Goal: Information Seeking & Learning: Learn about a topic

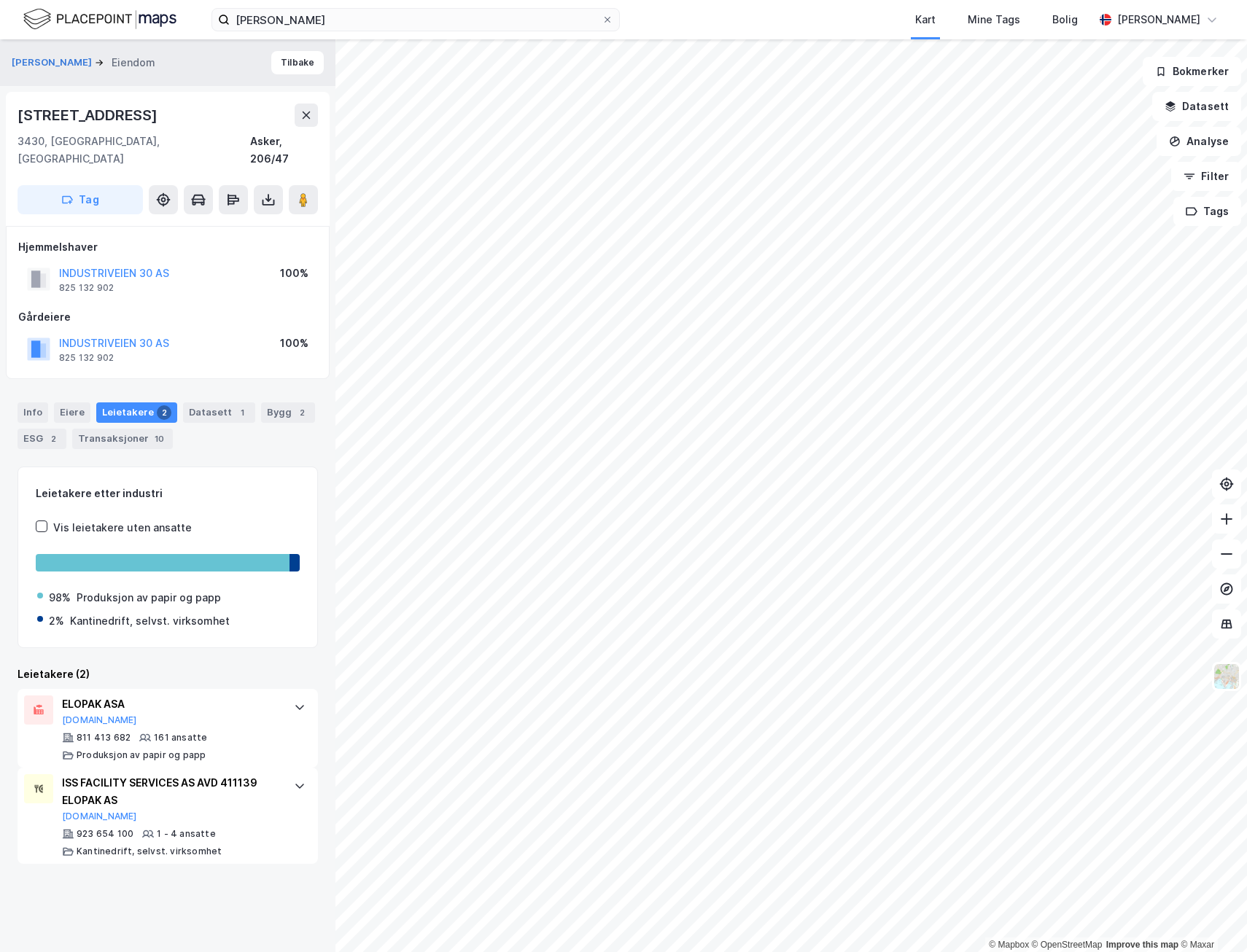
click at [377, 35] on div "[PERSON_NAME] Kart Mine Tags Bolig [PERSON_NAME]" at bounding box center [623, 20] width 1247 height 39
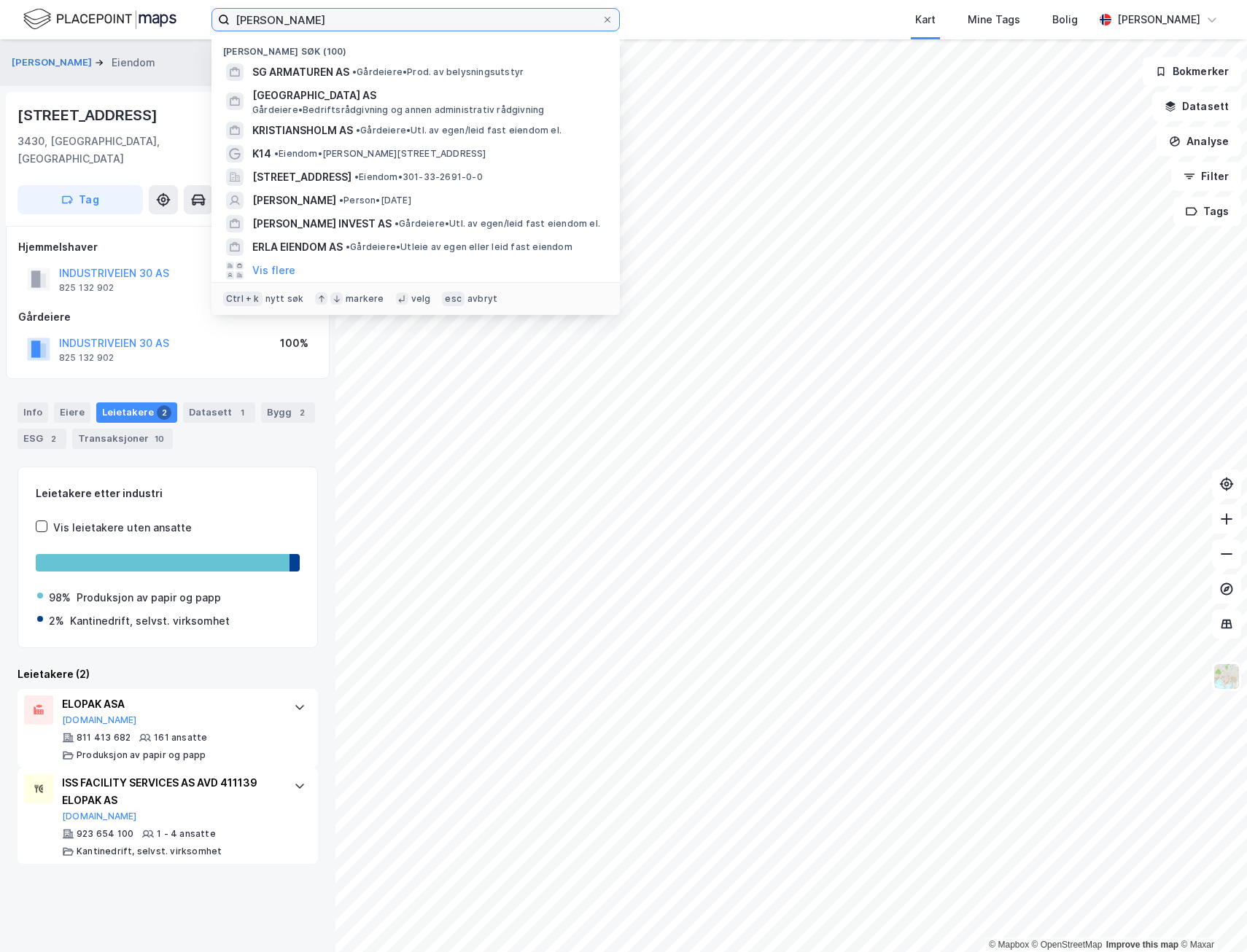
drag, startPoint x: 361, startPoint y: 21, endPoint x: 114, endPoint y: 2, distance: 247.7
click at [118, 1] on div "[PERSON_NAME] [PERSON_NAME] søk (100) SG ARMATUREN AS • Gårdeiere • Prod. av be…" at bounding box center [623, 20] width 1247 height 39
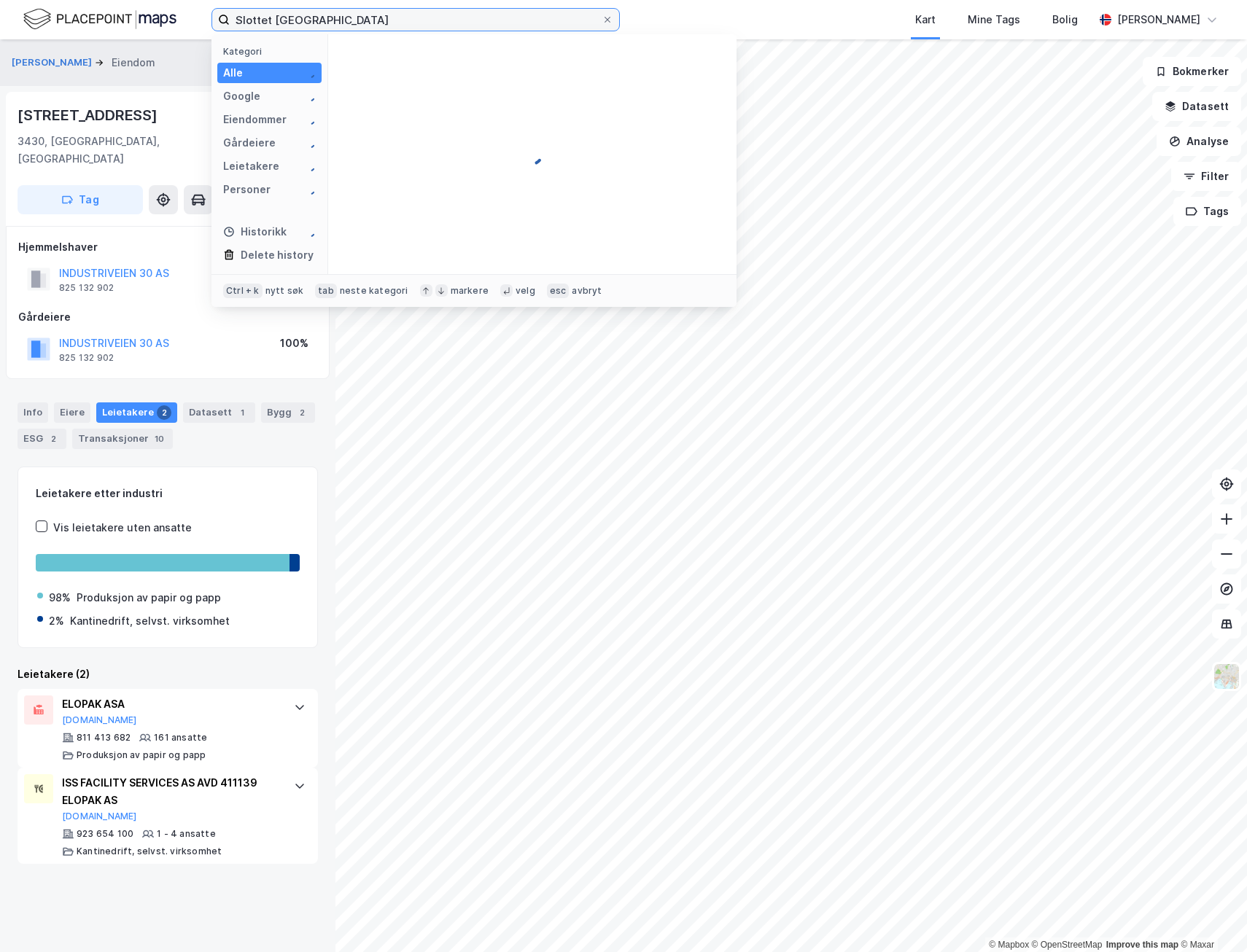
type input "Slottet [GEOGRAPHIC_DATA]"
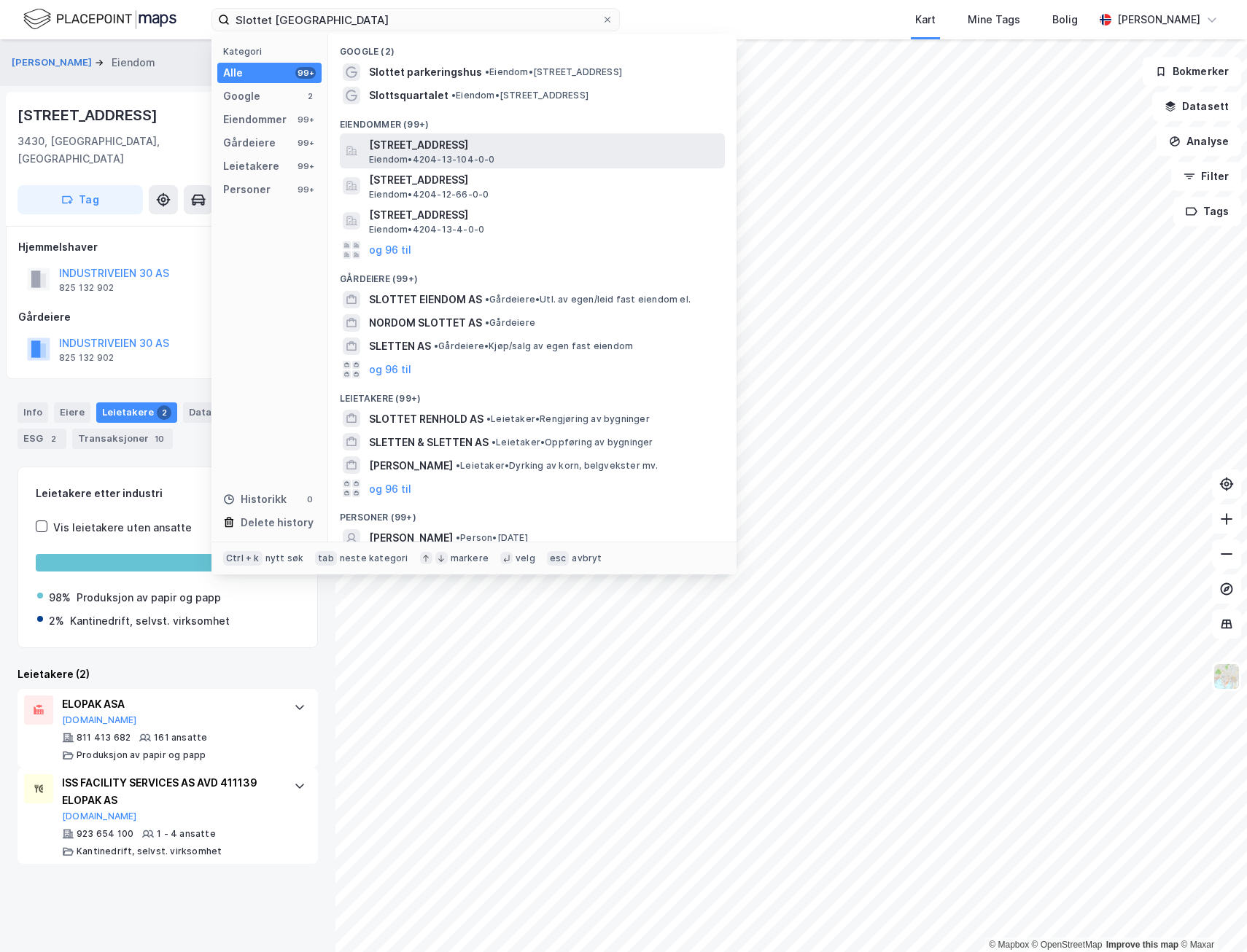
click at [469, 146] on span "[STREET_ADDRESS]" at bounding box center [544, 145] width 350 height 18
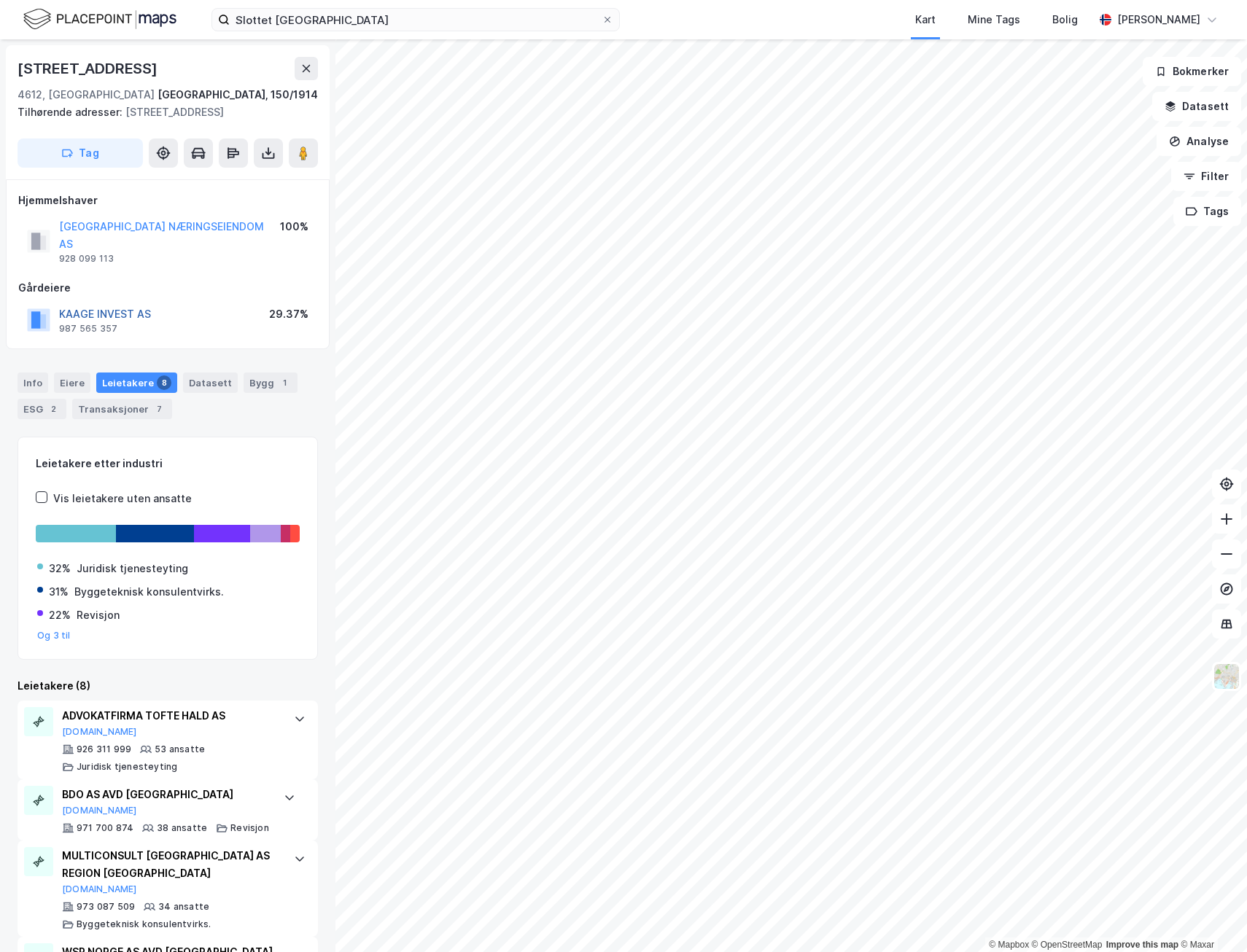
click at [0, 0] on button "KAAGE INVEST AS" at bounding box center [0, 0] width 0 height 0
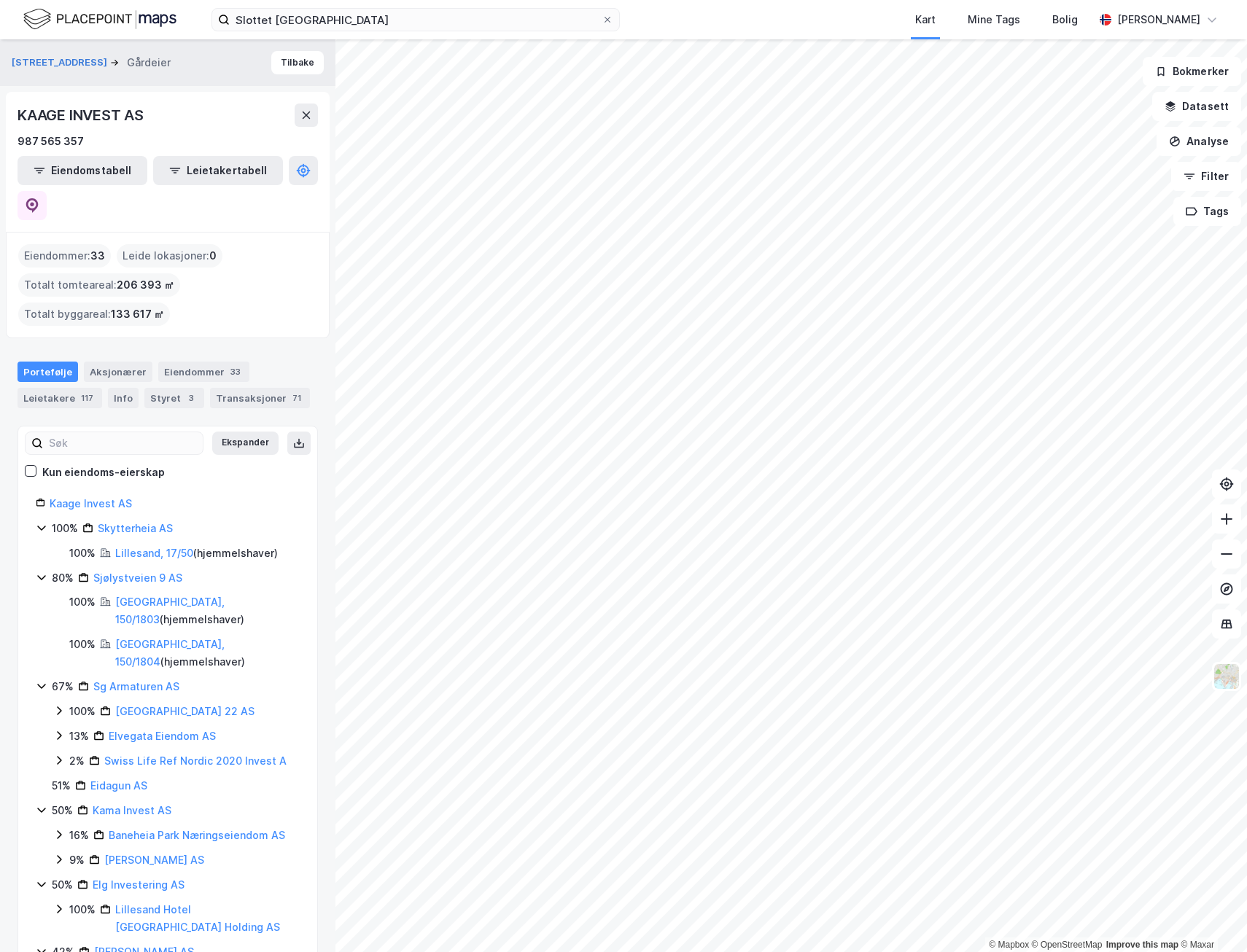
click at [37, 522] on icon at bounding box center [41, 527] width 11 height 11
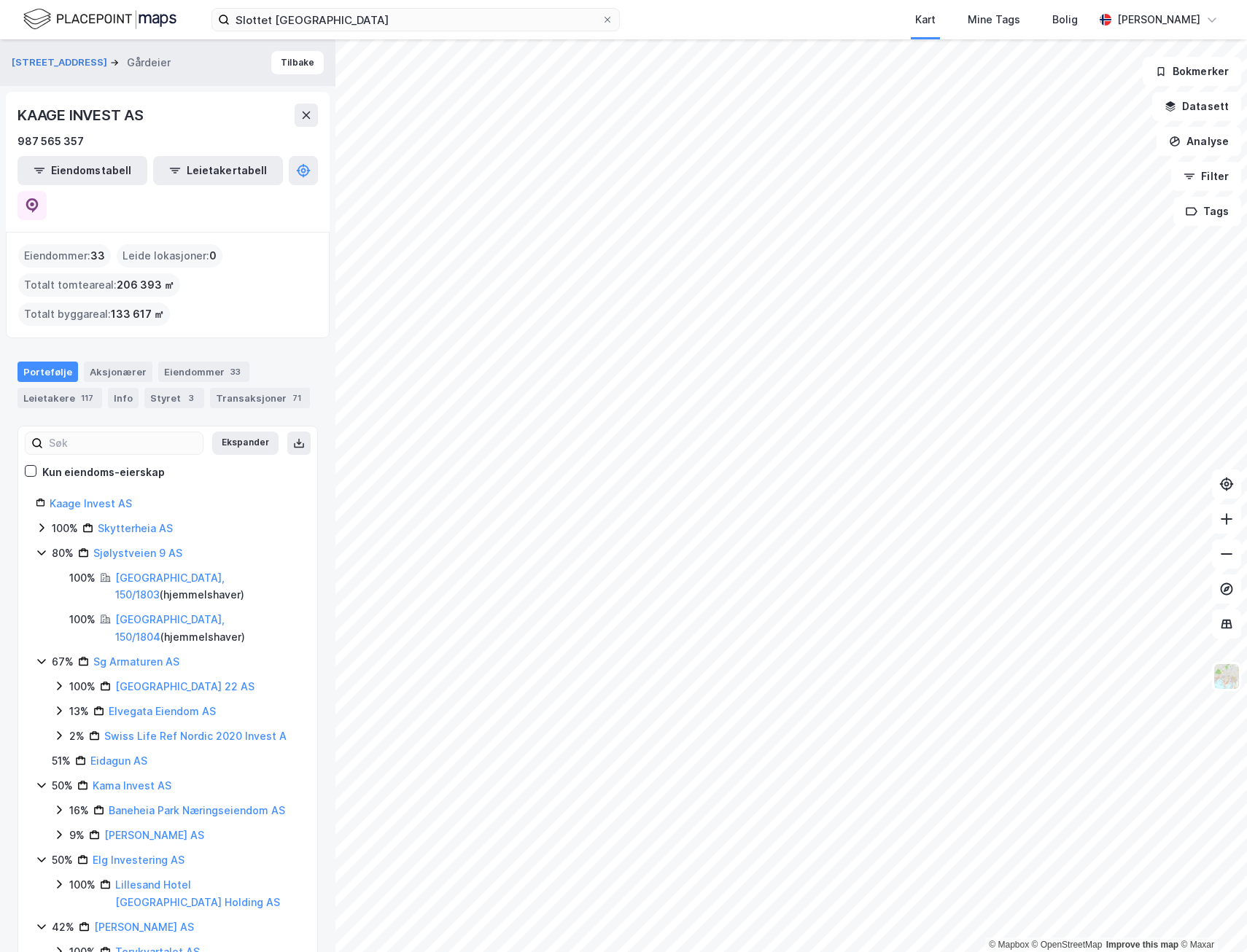
click at [37, 522] on icon at bounding box center [41, 527] width 11 height 11
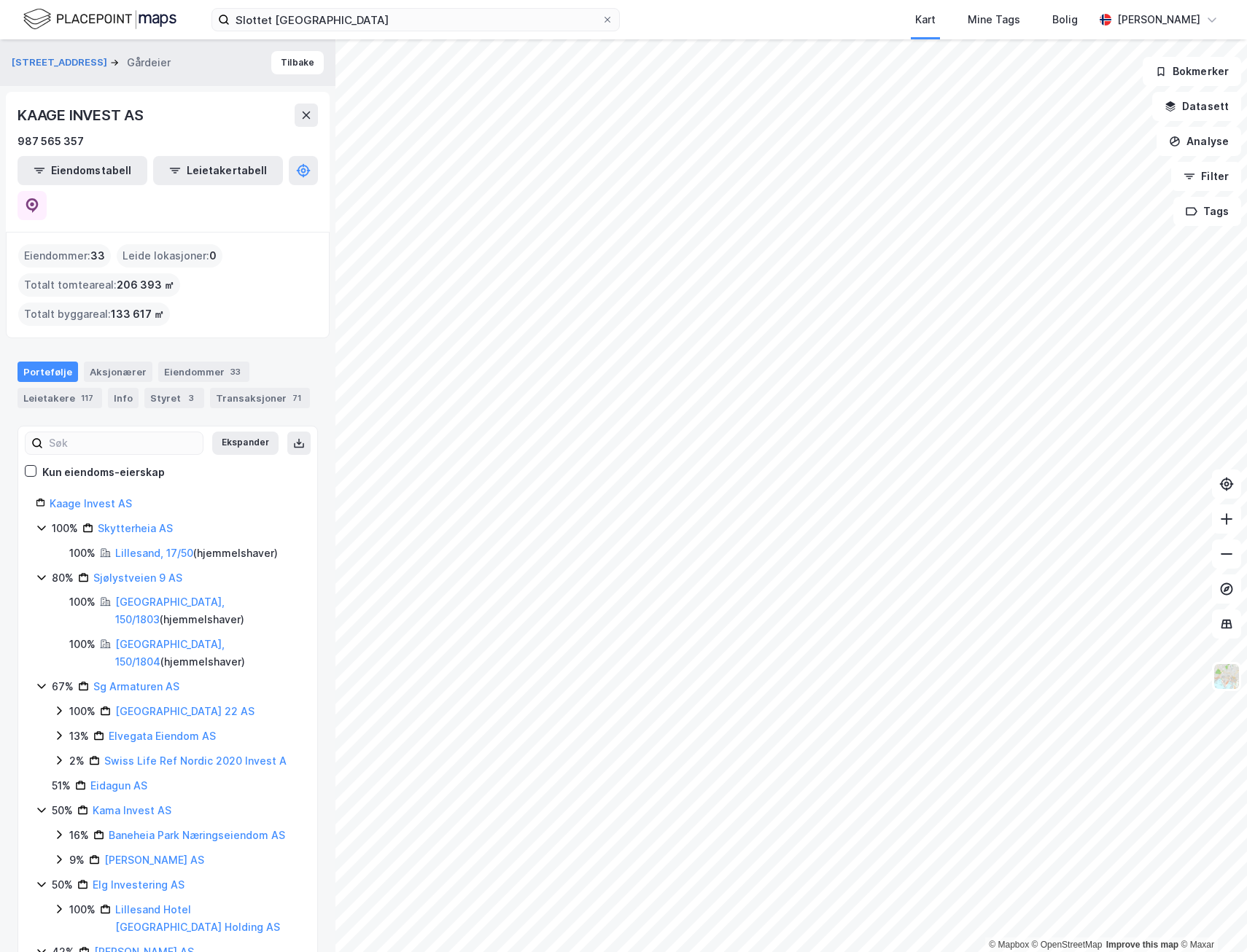
click at [41, 571] on icon at bounding box center [41, 577] width 11 height 11
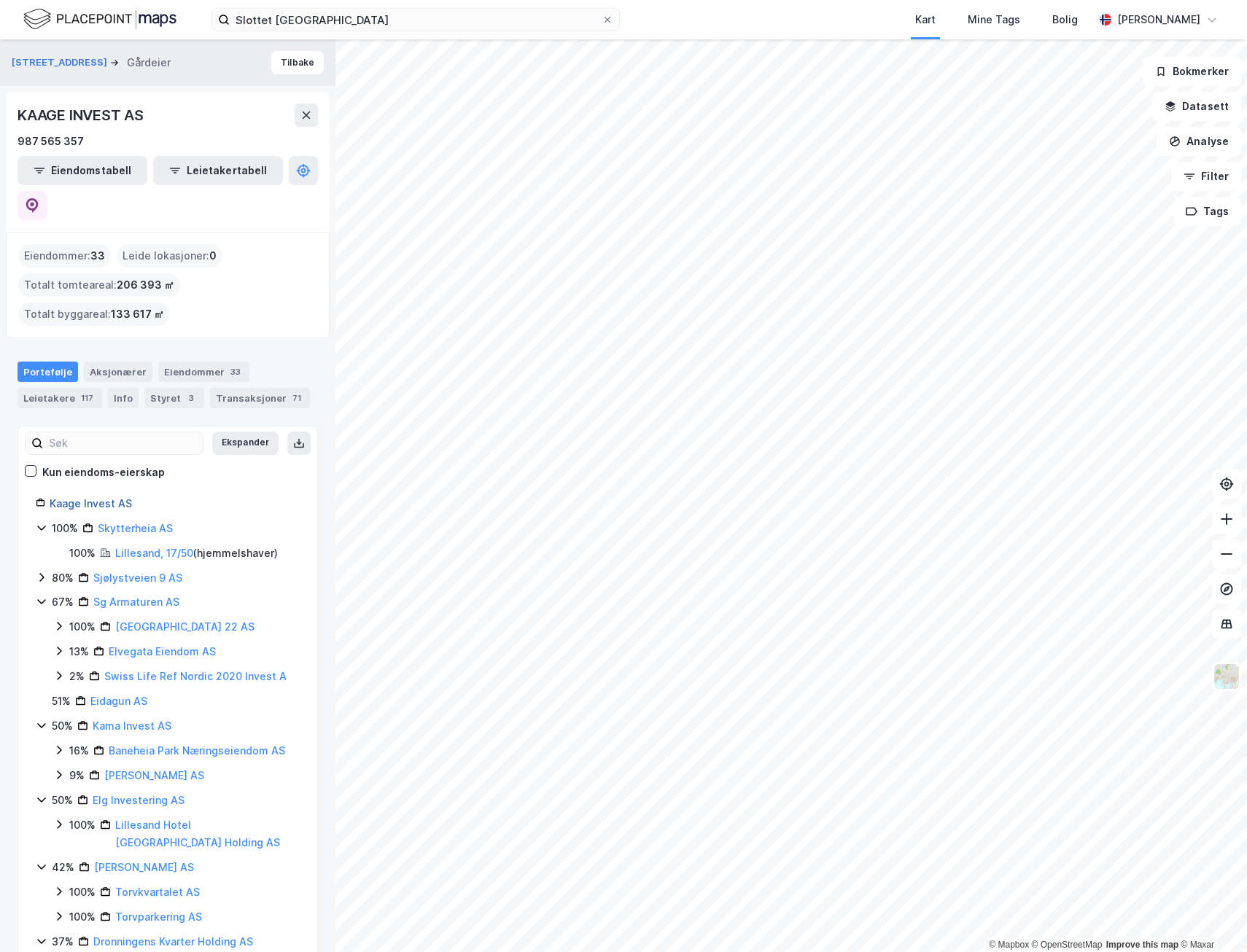
click at [90, 498] on link "Kaage Invest AS" at bounding box center [91, 503] width 82 height 12
click at [101, 362] on div "Aksjonærer" at bounding box center [118, 372] width 68 height 21
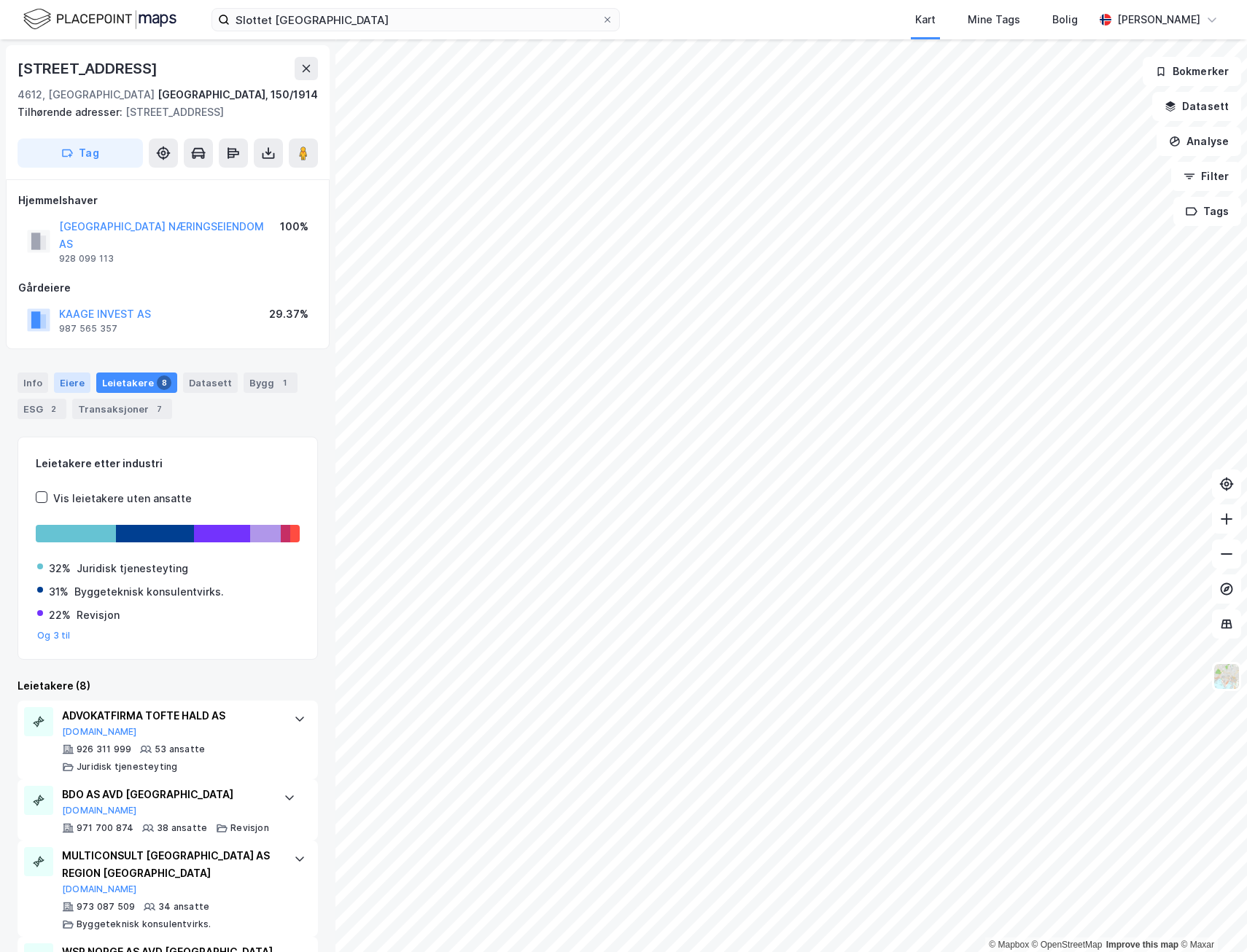
click at [71, 372] on div "Eiere" at bounding box center [72, 382] width 36 height 21
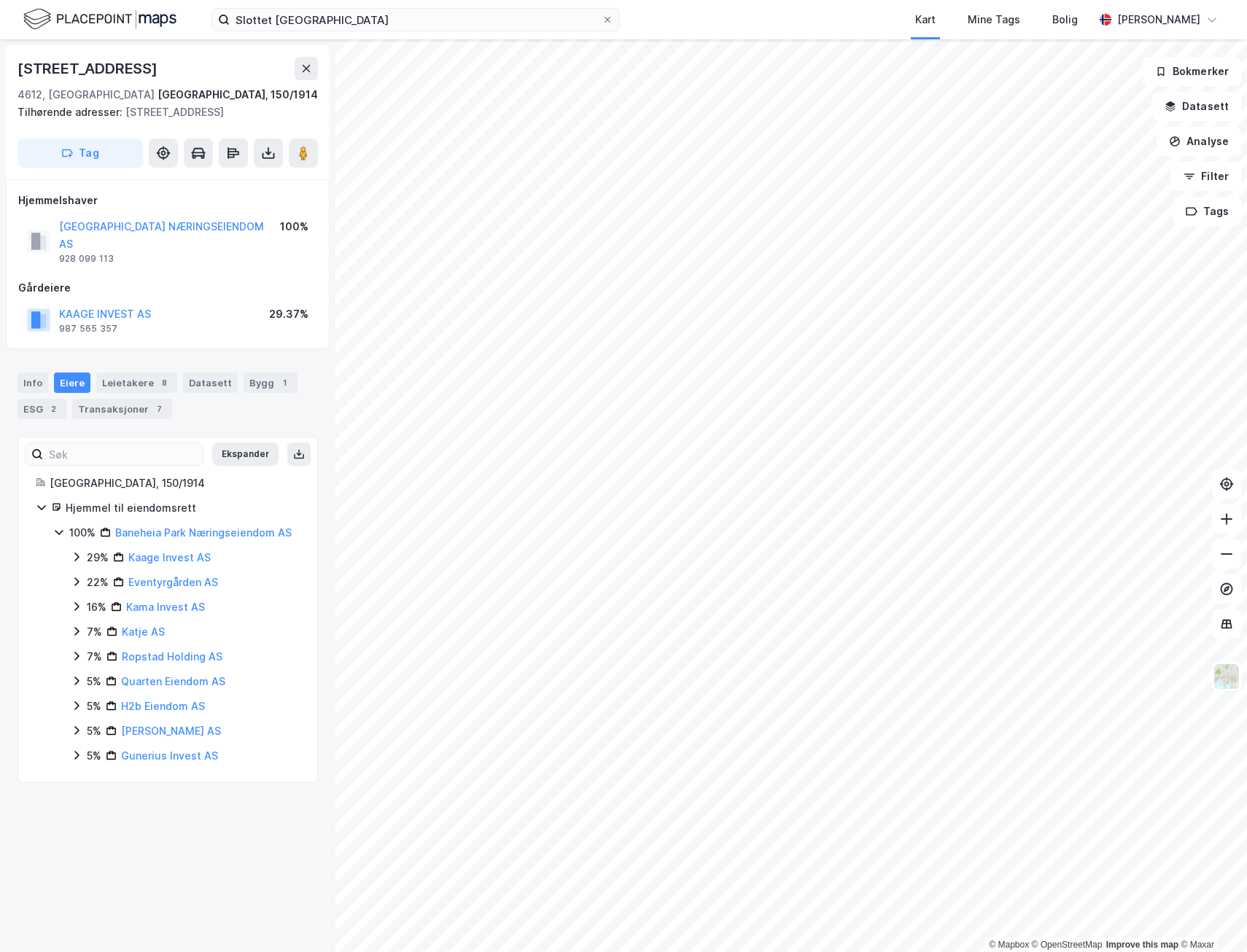
click at [75, 576] on icon at bounding box center [77, 582] width 11 height 11
click at [96, 601] on icon at bounding box center [94, 607] width 11 height 11
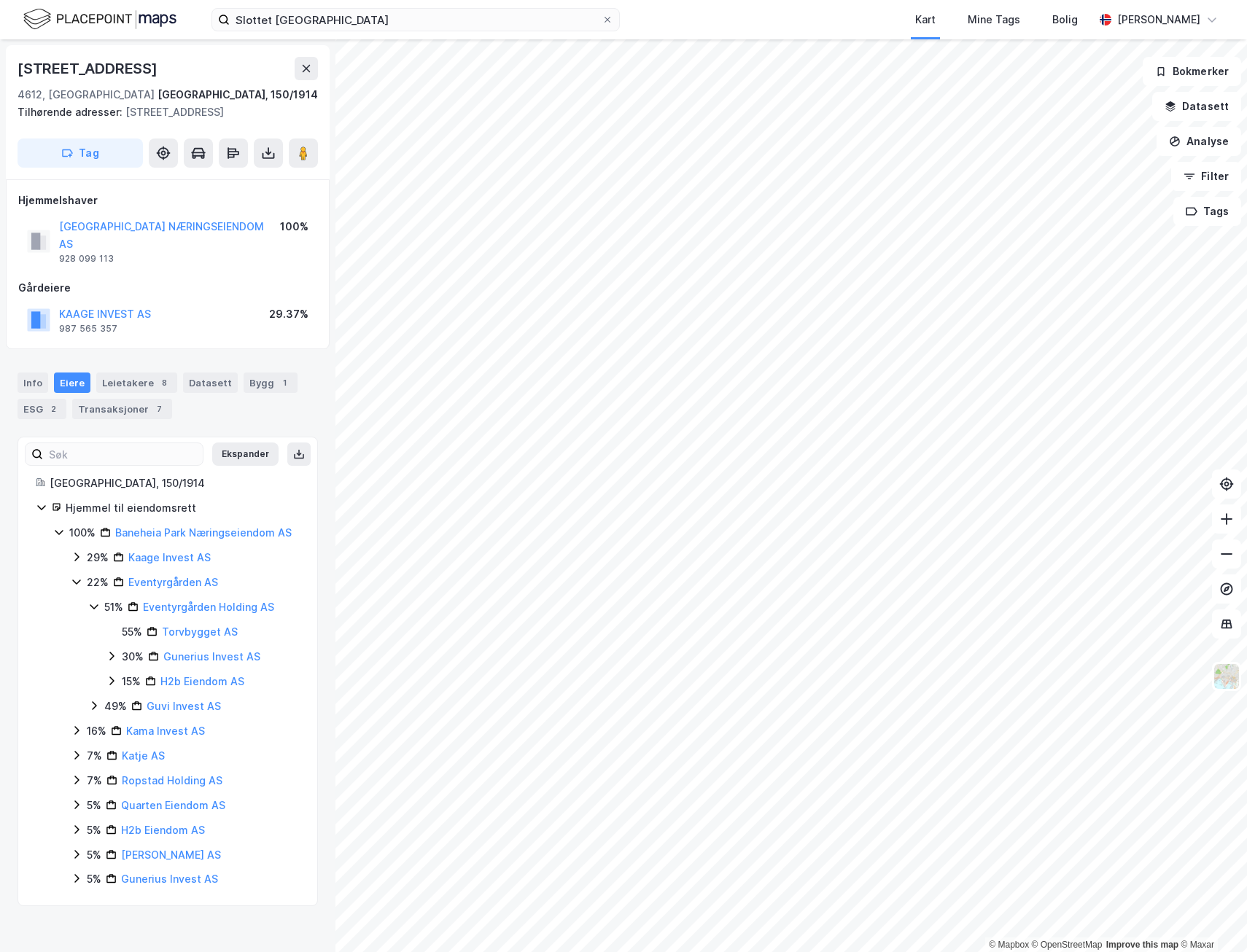
click at [109, 651] on icon at bounding box center [111, 656] width 11 height 11
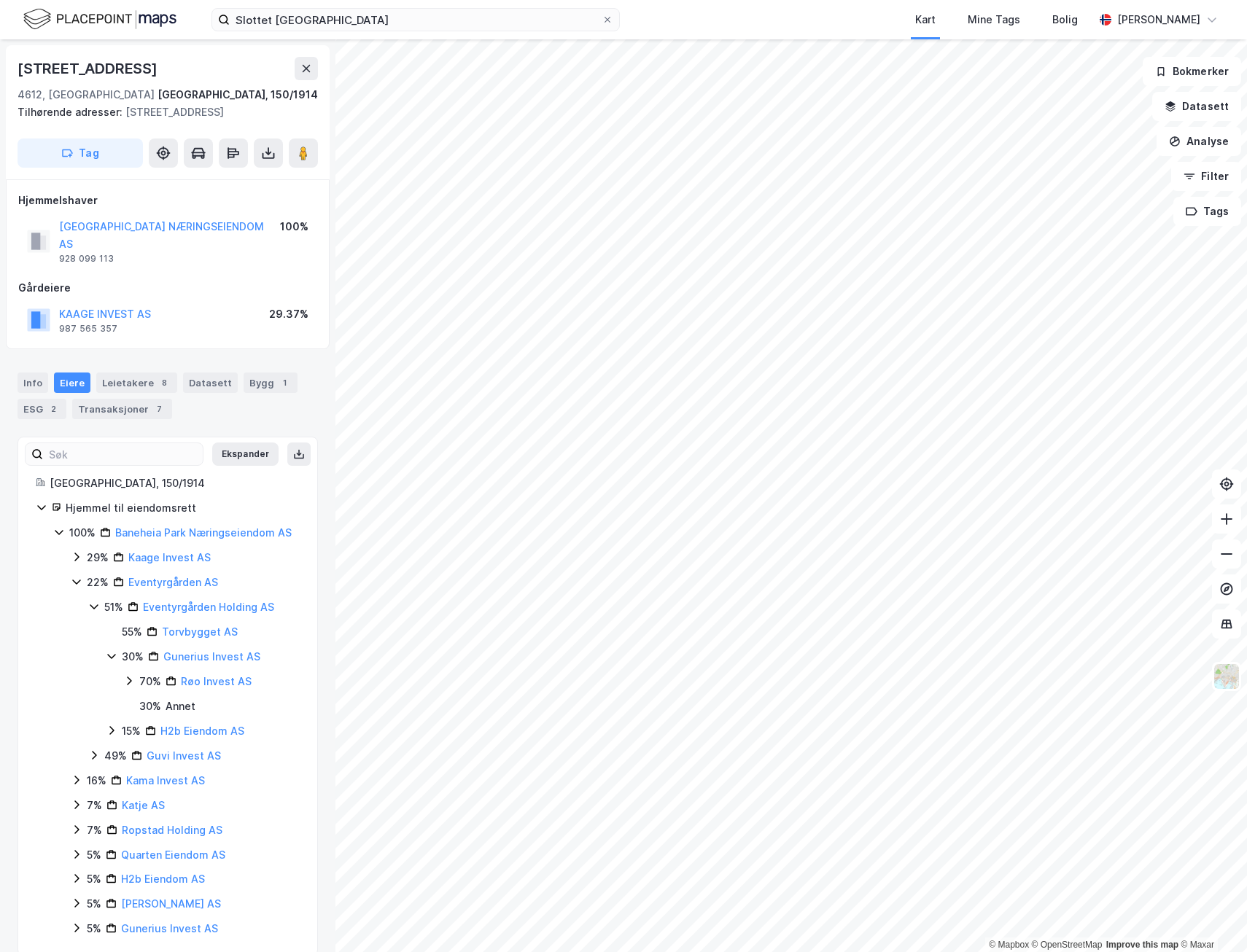
click at [128, 677] on icon at bounding box center [129, 681] width 5 height 8
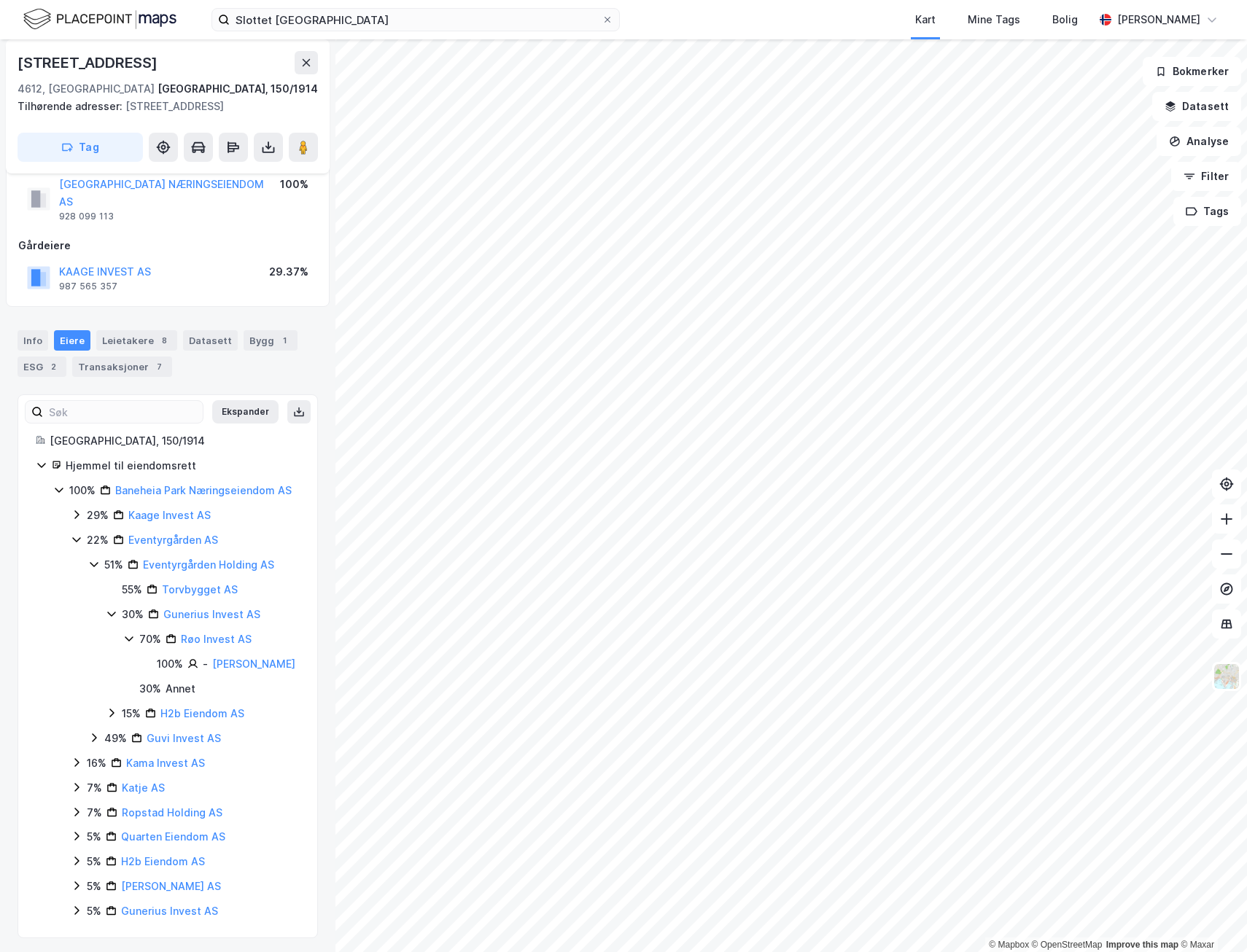
scroll to position [64, 0]
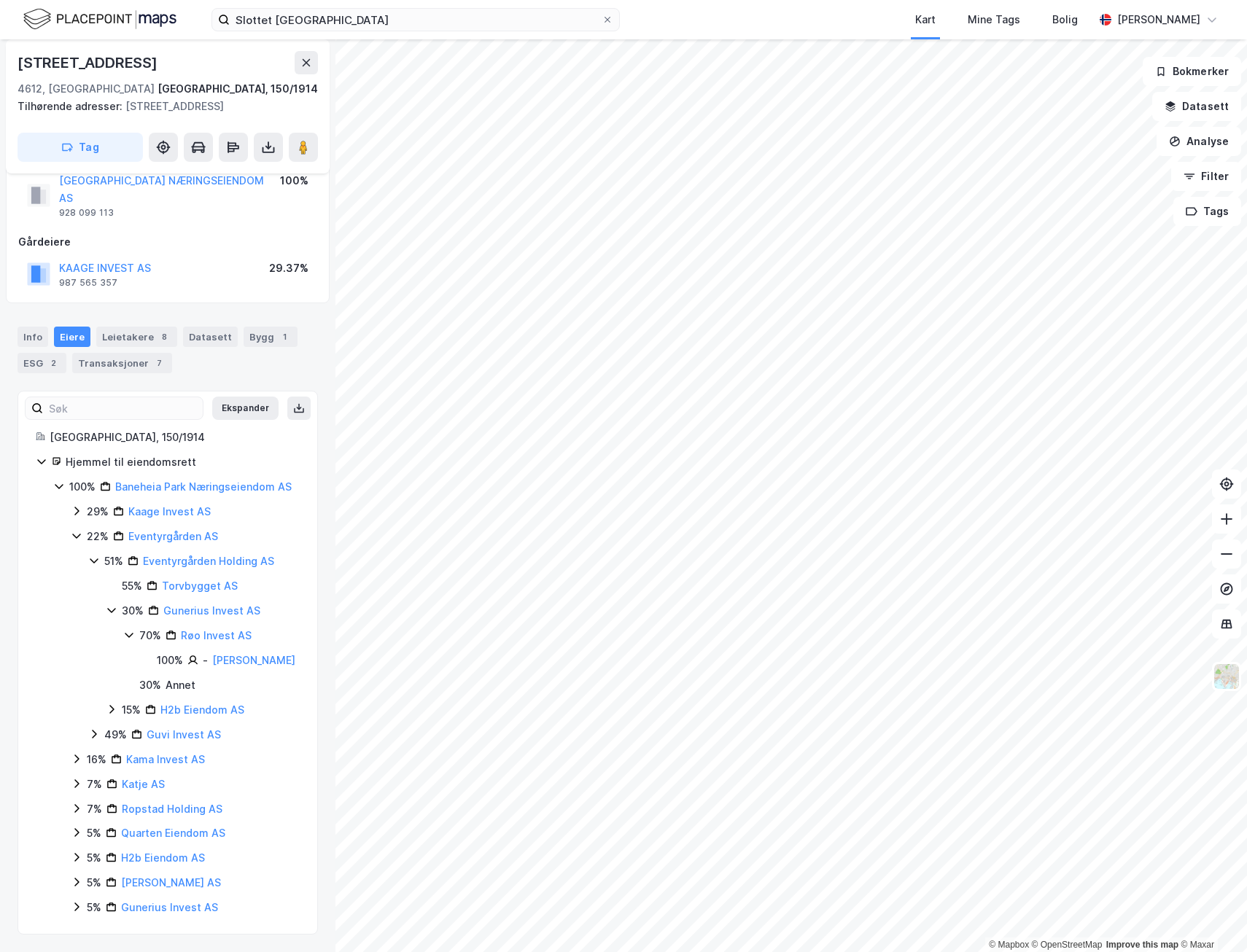
click at [114, 709] on icon at bounding box center [111, 709] width 11 height 11
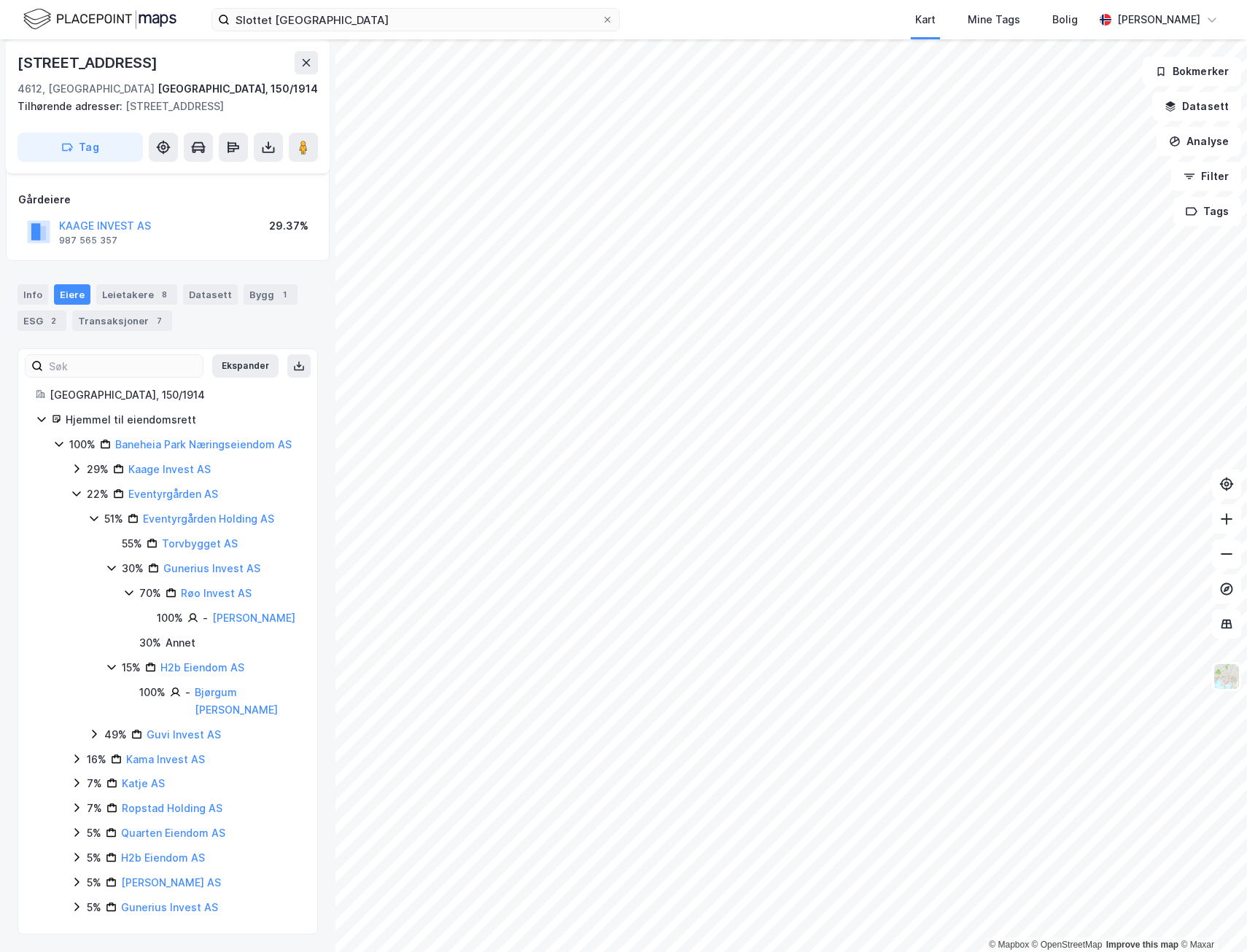
scroll to position [106, 0]
click at [94, 730] on icon at bounding box center [94, 734] width 5 height 8
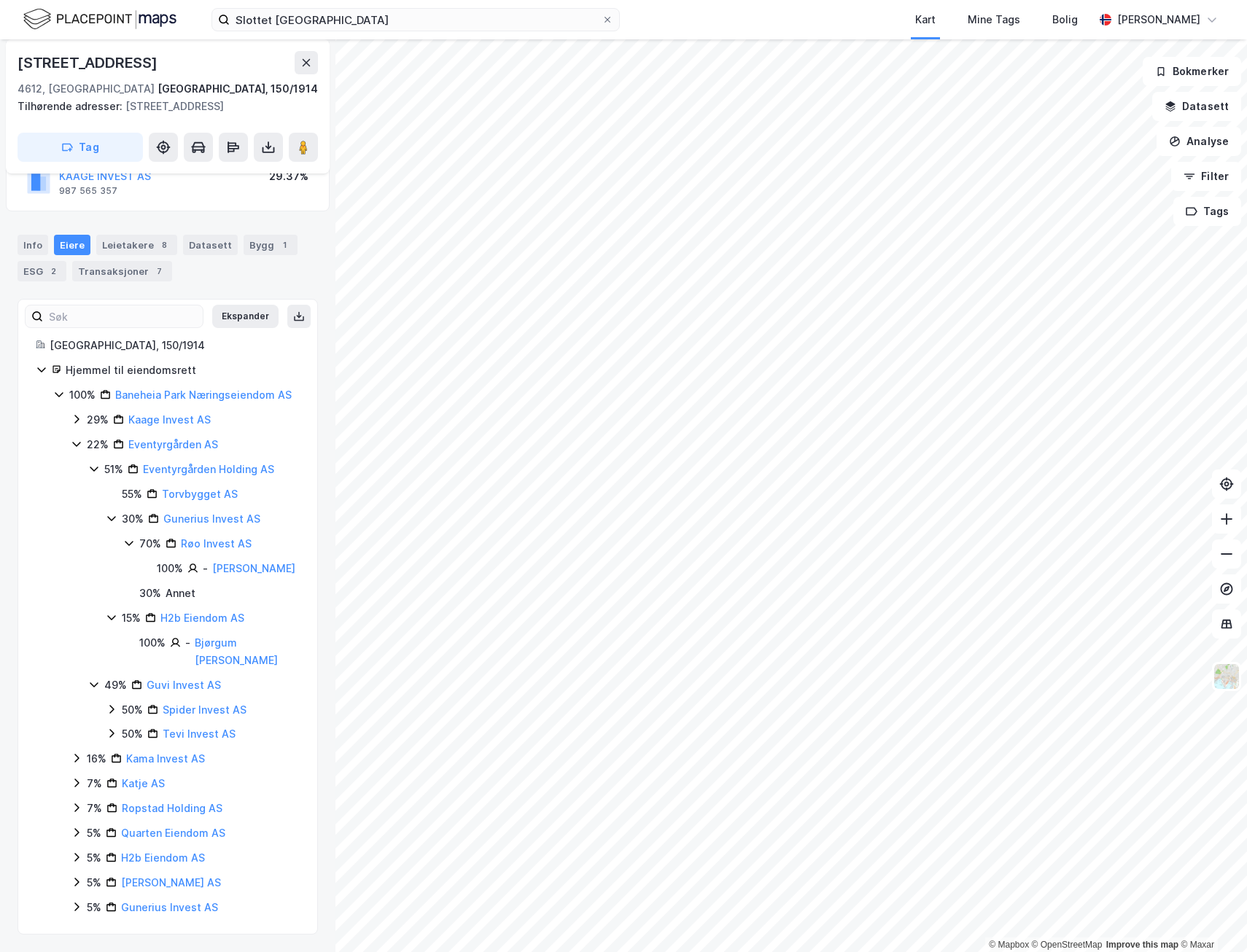
scroll to position [155, 0]
click at [114, 712] on icon at bounding box center [111, 709] width 11 height 11
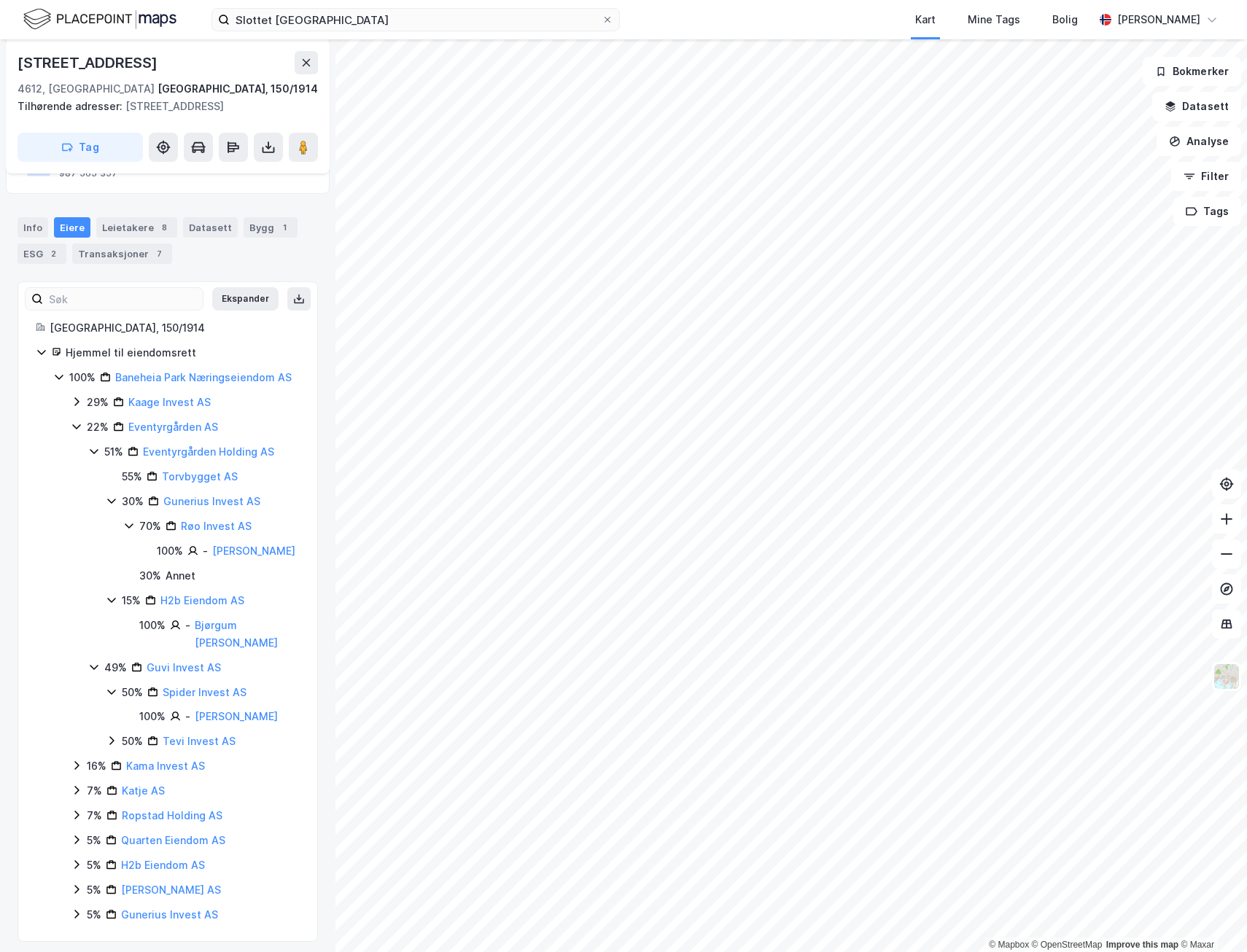
click at [114, 746] on icon at bounding box center [111, 741] width 11 height 11
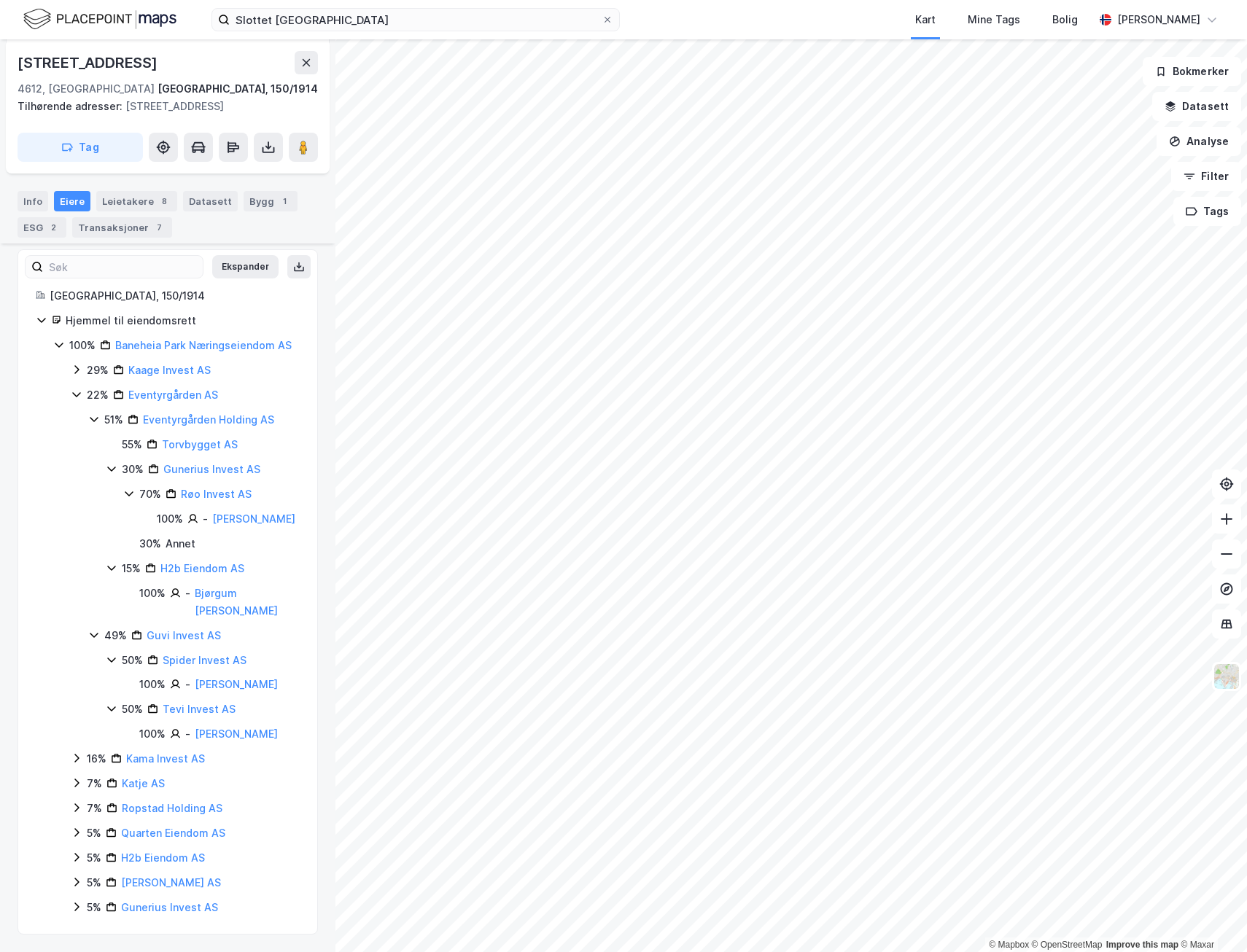
scroll to position [205, 0]
click at [75, 757] on icon at bounding box center [77, 758] width 11 height 11
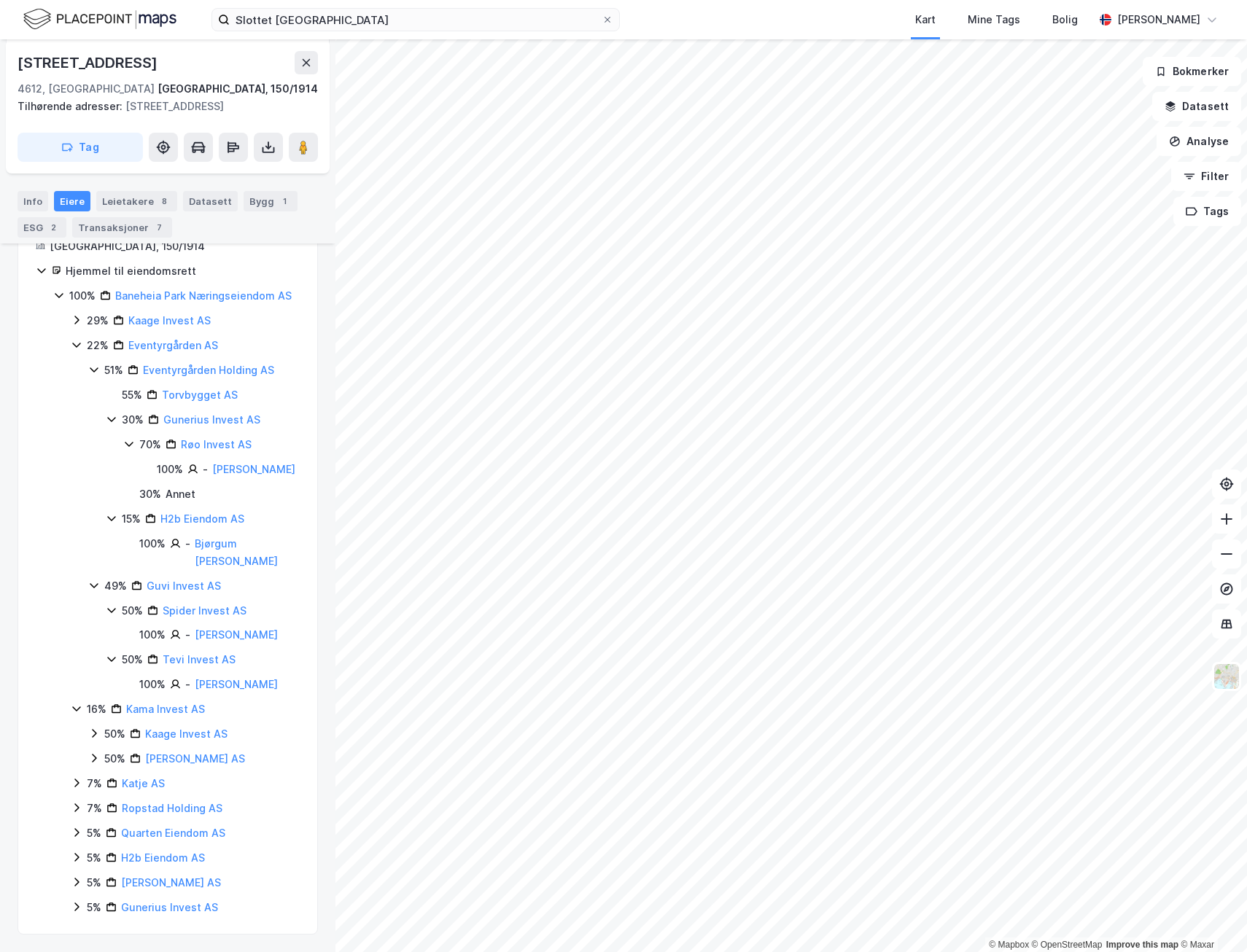
scroll to position [254, 0]
click at [94, 734] on icon at bounding box center [94, 733] width 11 height 11
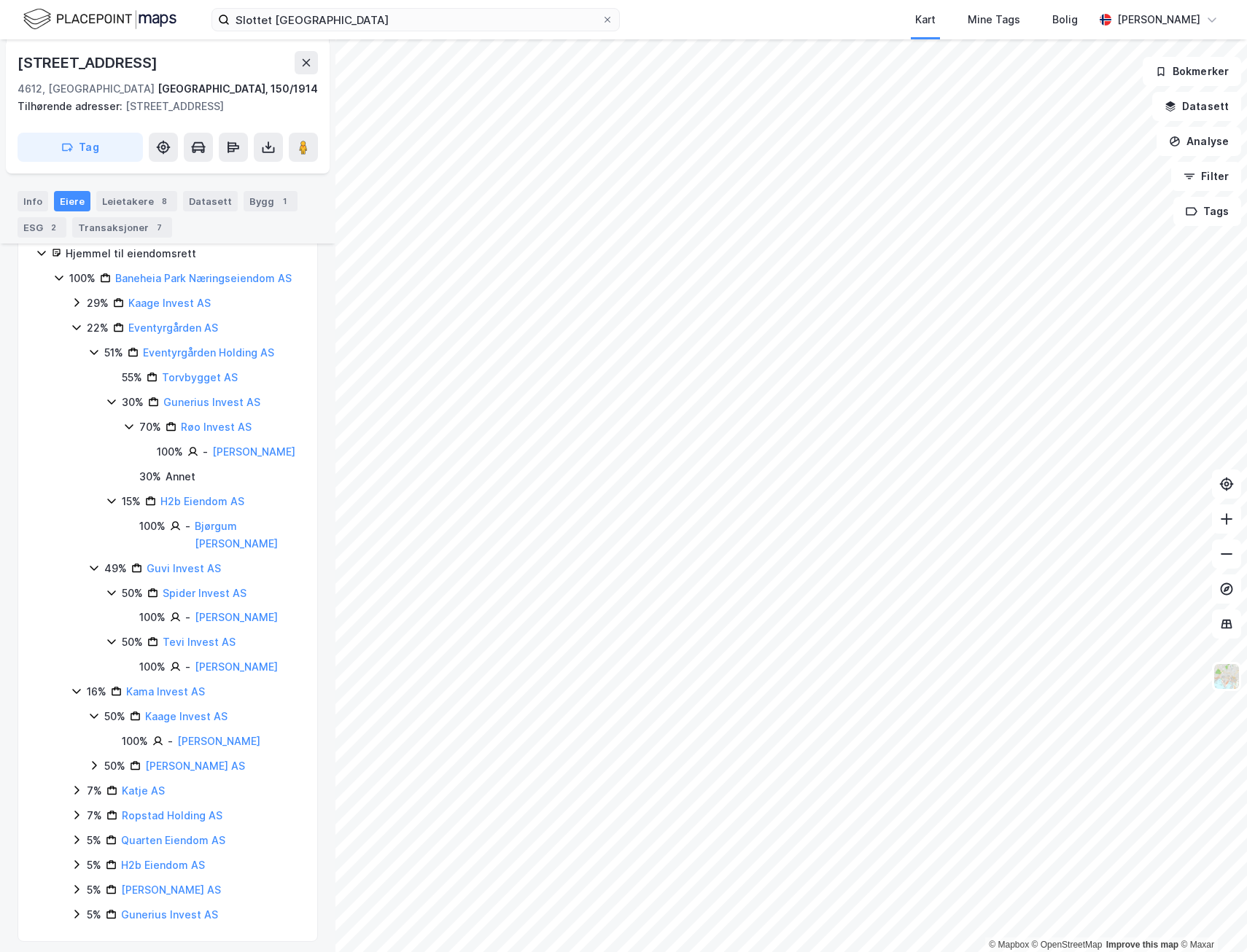
click at [92, 772] on icon at bounding box center [94, 765] width 11 height 11
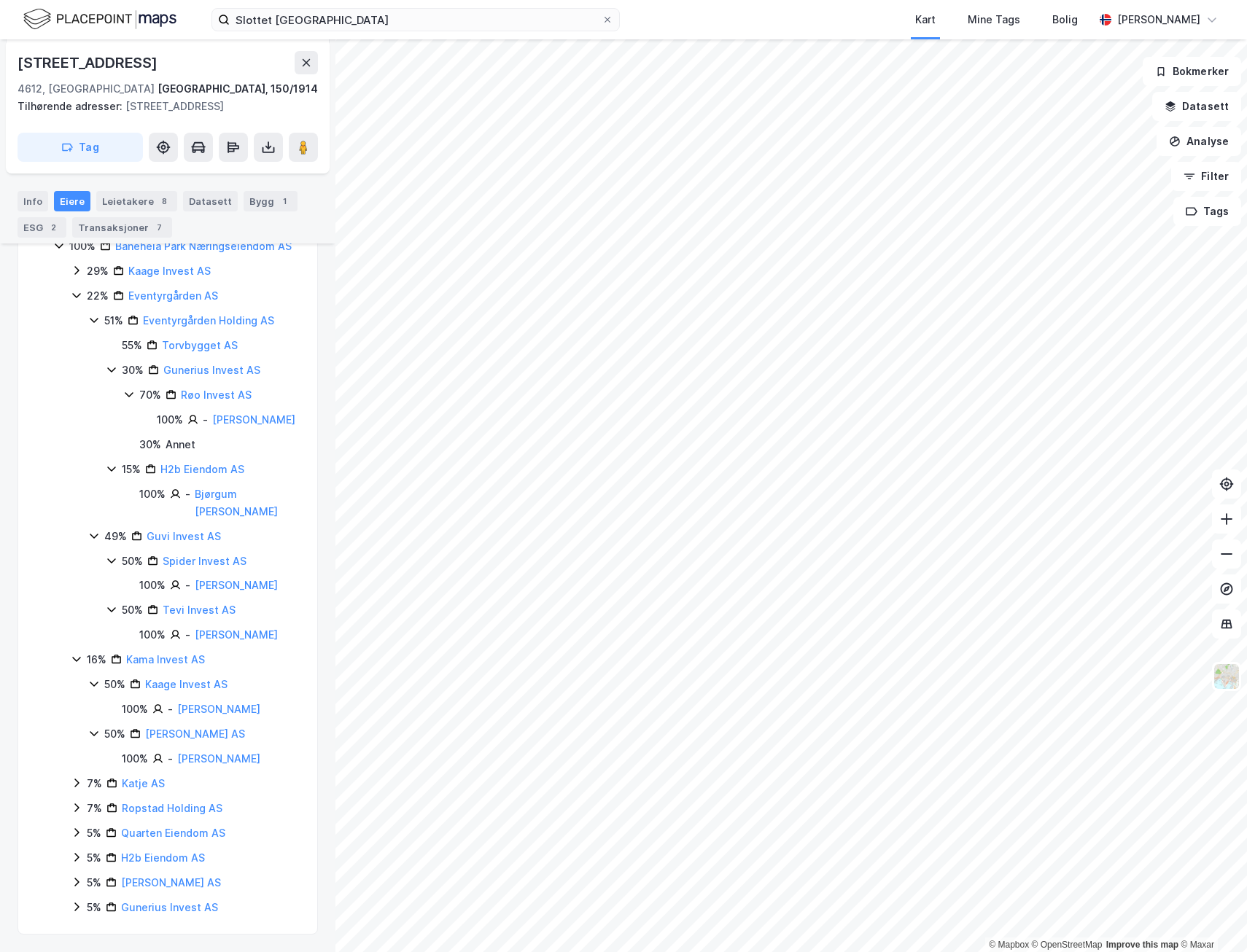
scroll to position [304, 0]
click at [74, 781] on icon at bounding box center [77, 783] width 11 height 11
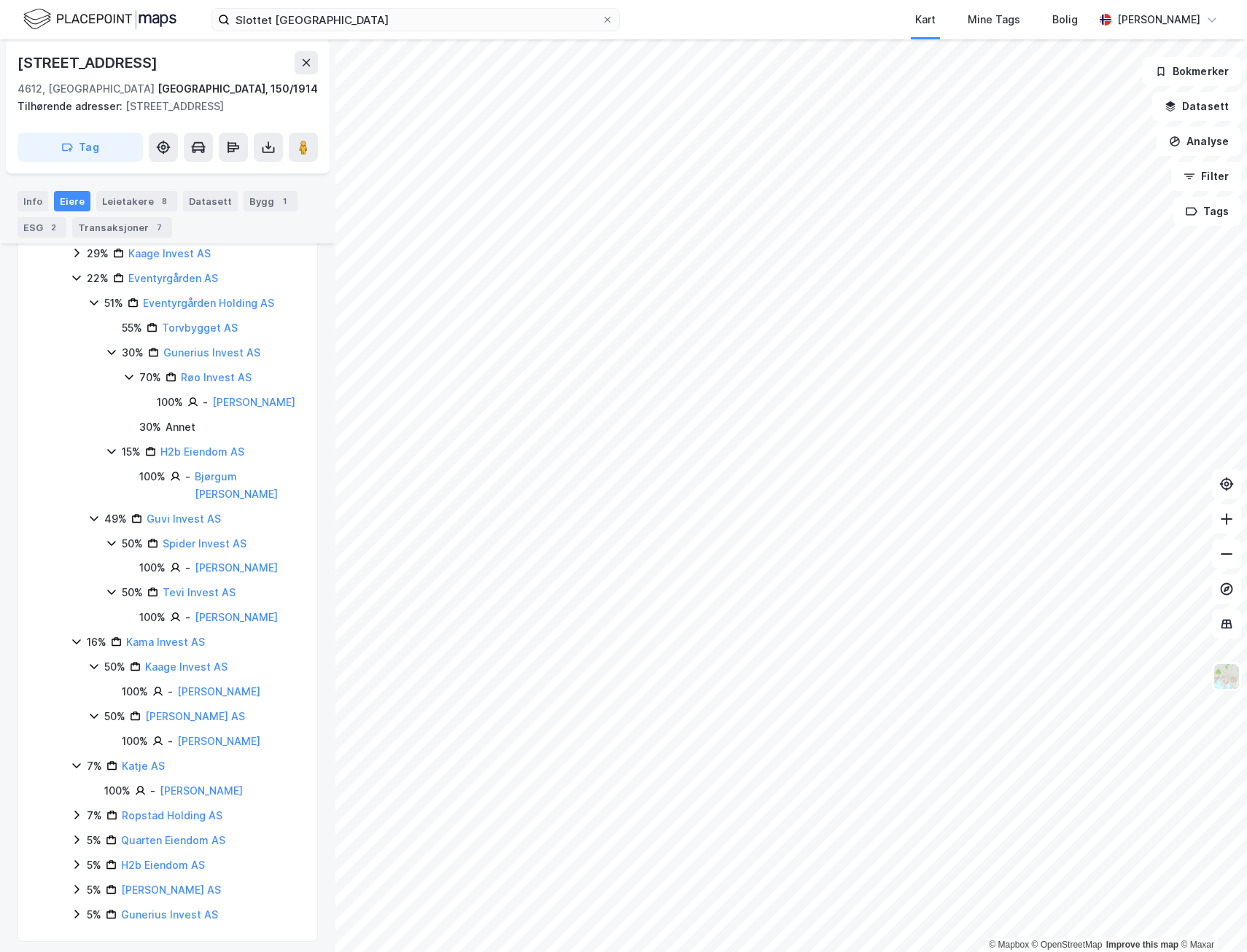
scroll to position [328, 0]
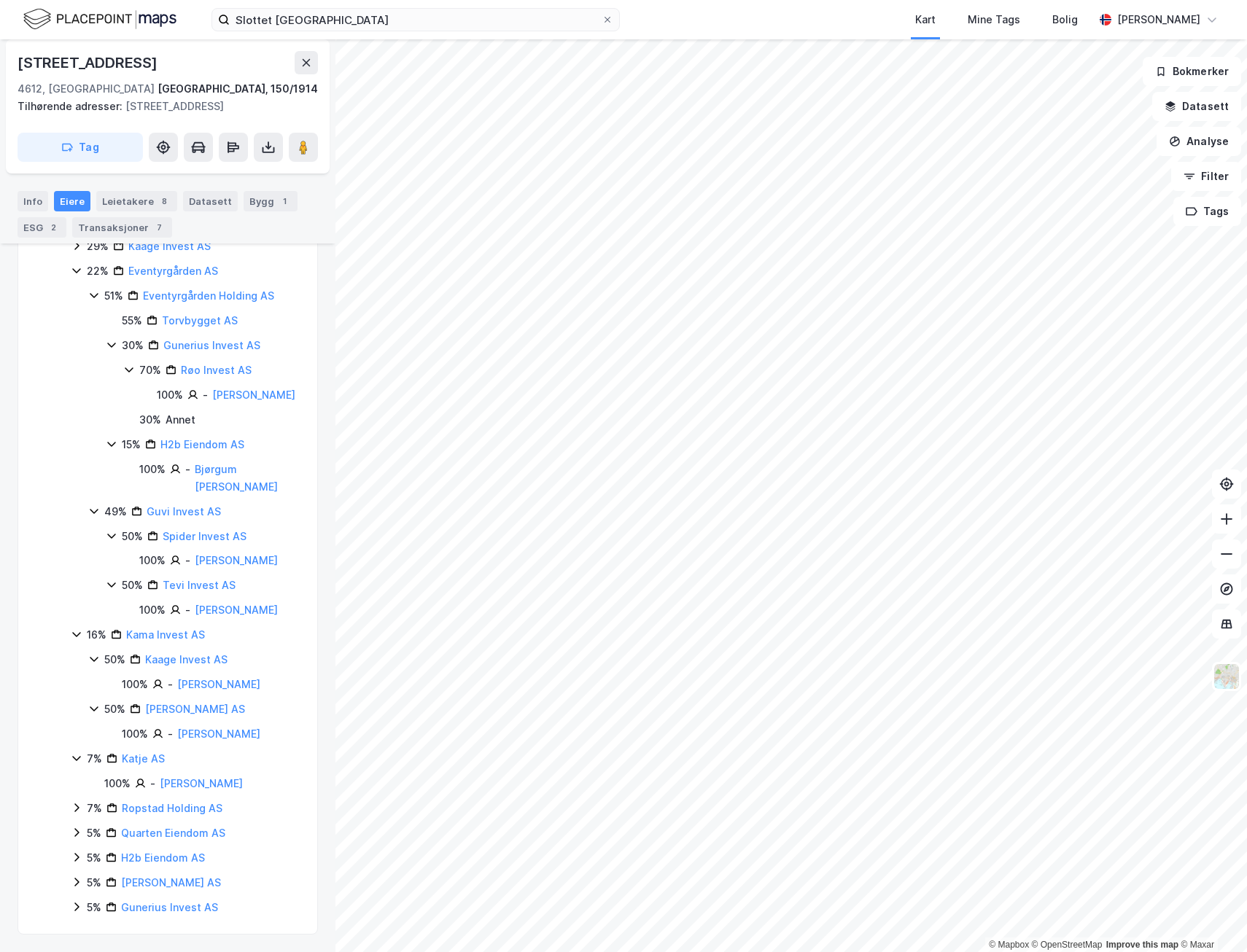
click at [73, 806] on icon at bounding box center [77, 808] width 11 height 11
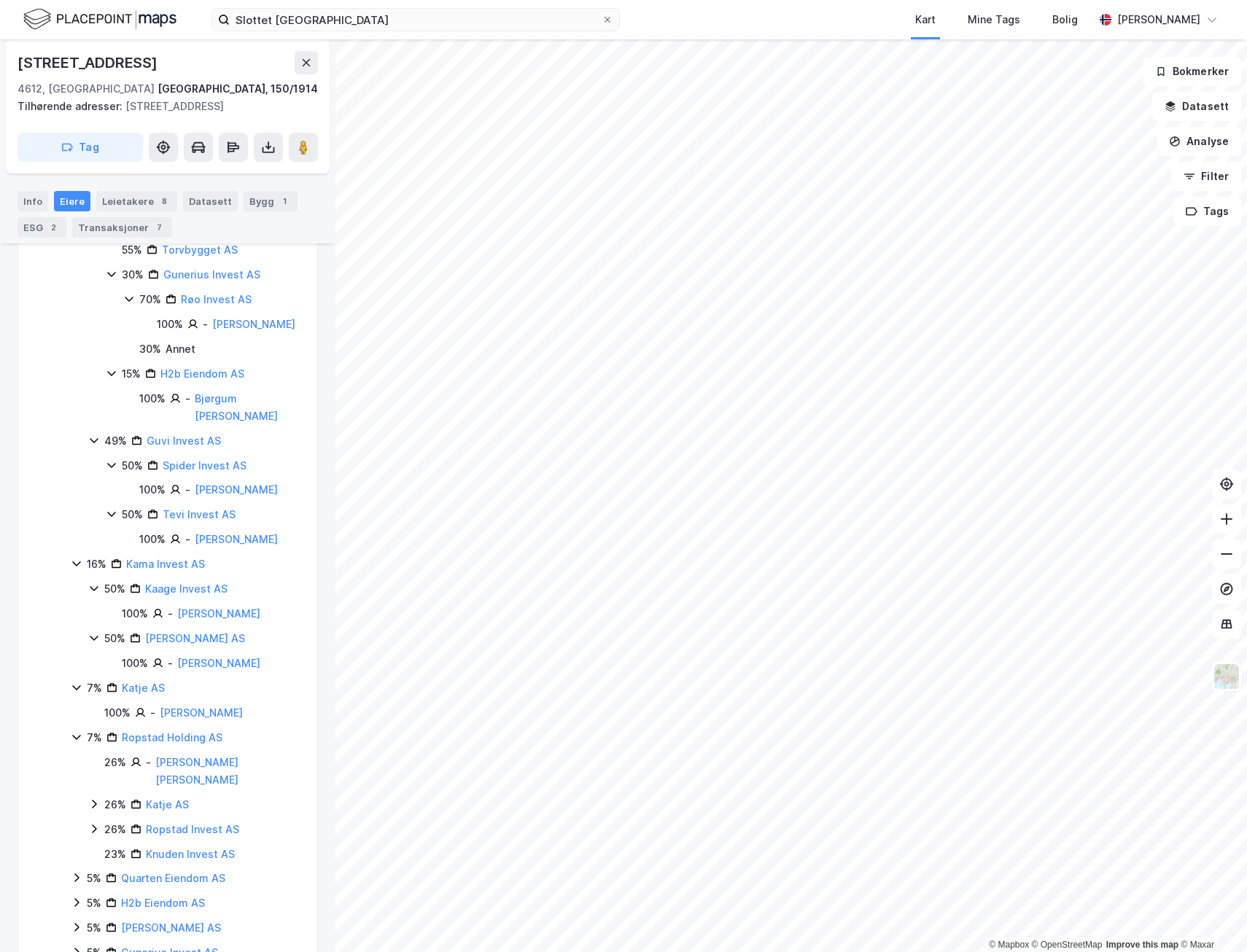
scroll to position [401, 0]
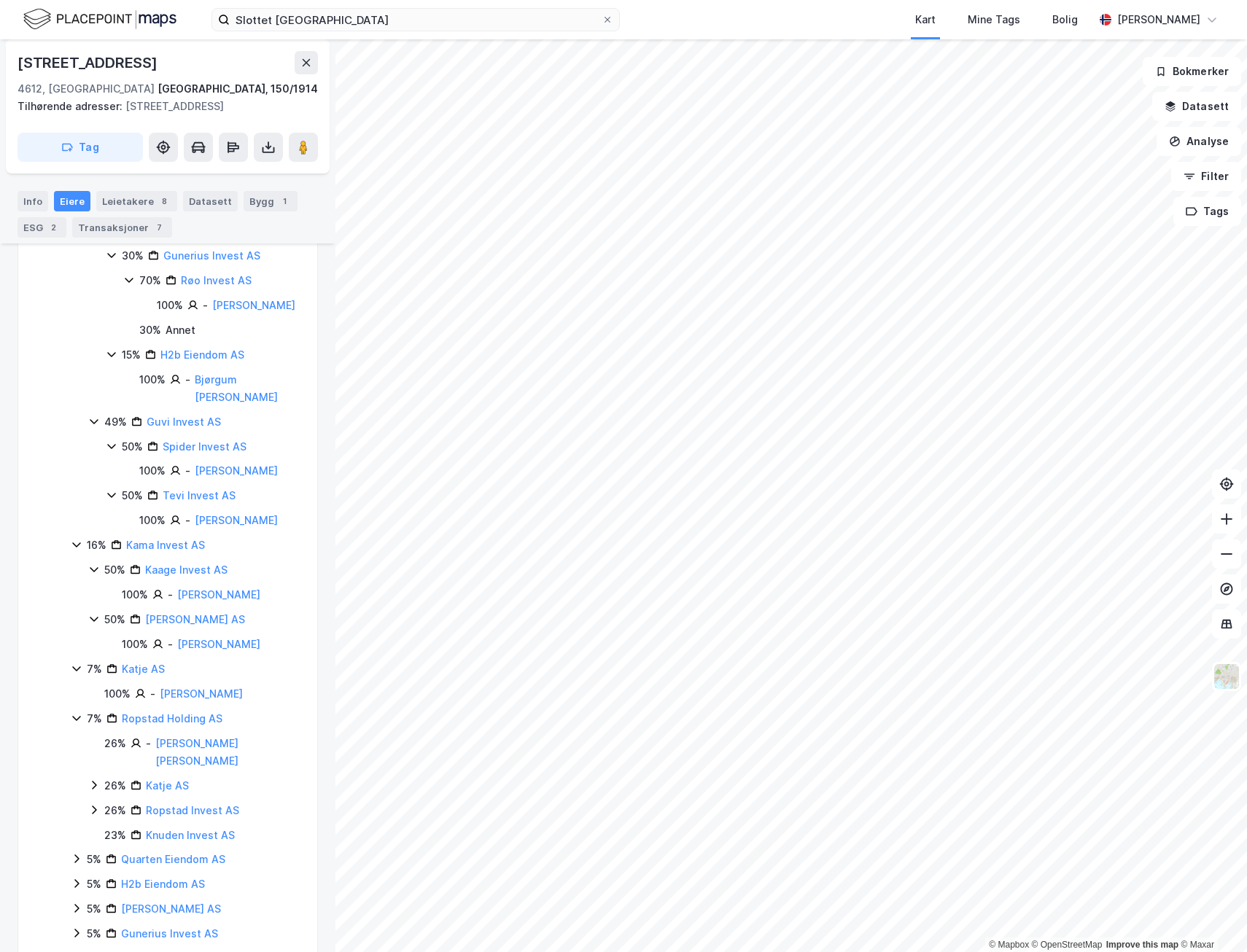
click at [71, 859] on icon at bounding box center [77, 858] width 11 height 11
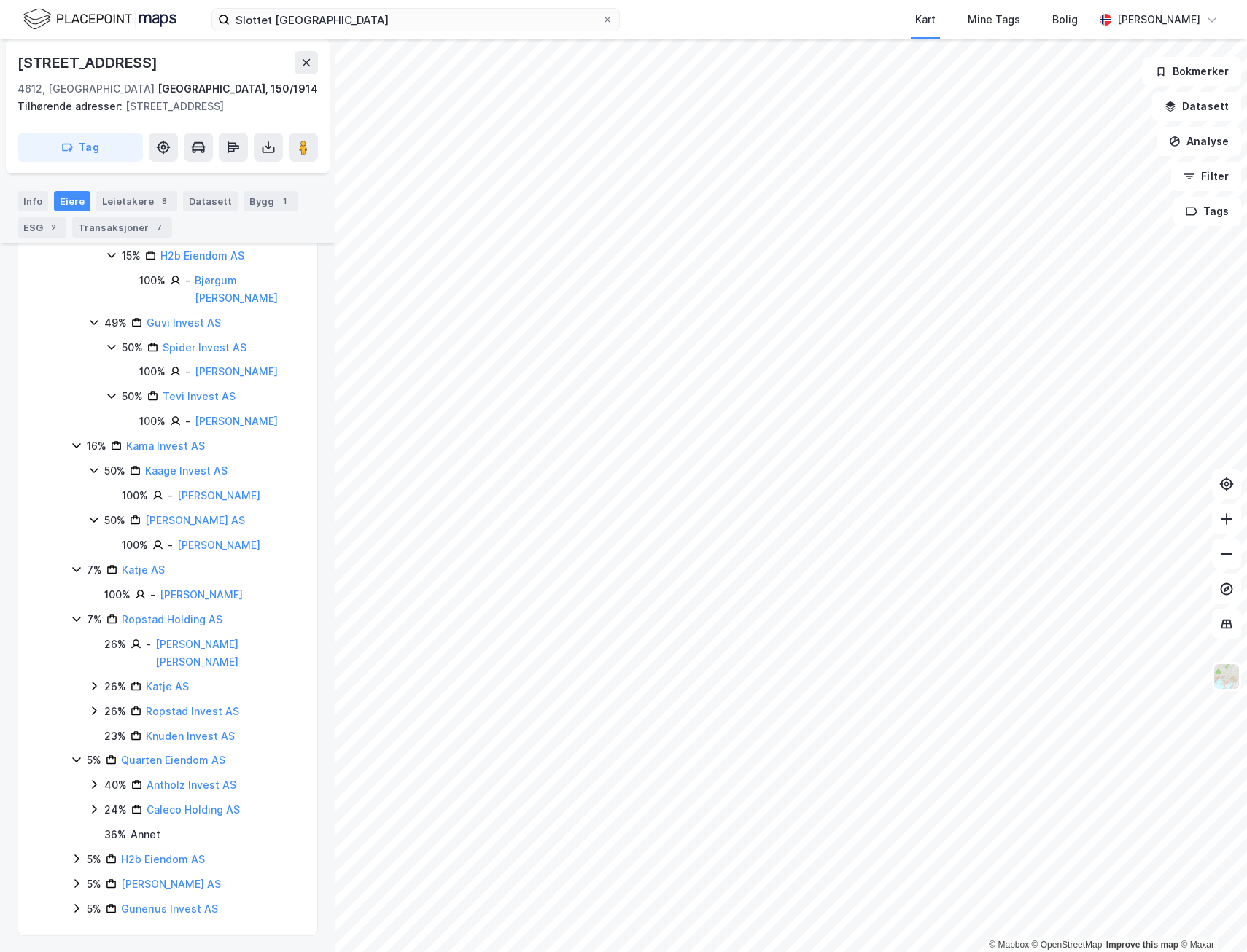
scroll to position [501, 0]
click at [79, 859] on icon at bounding box center [77, 858] width 11 height 11
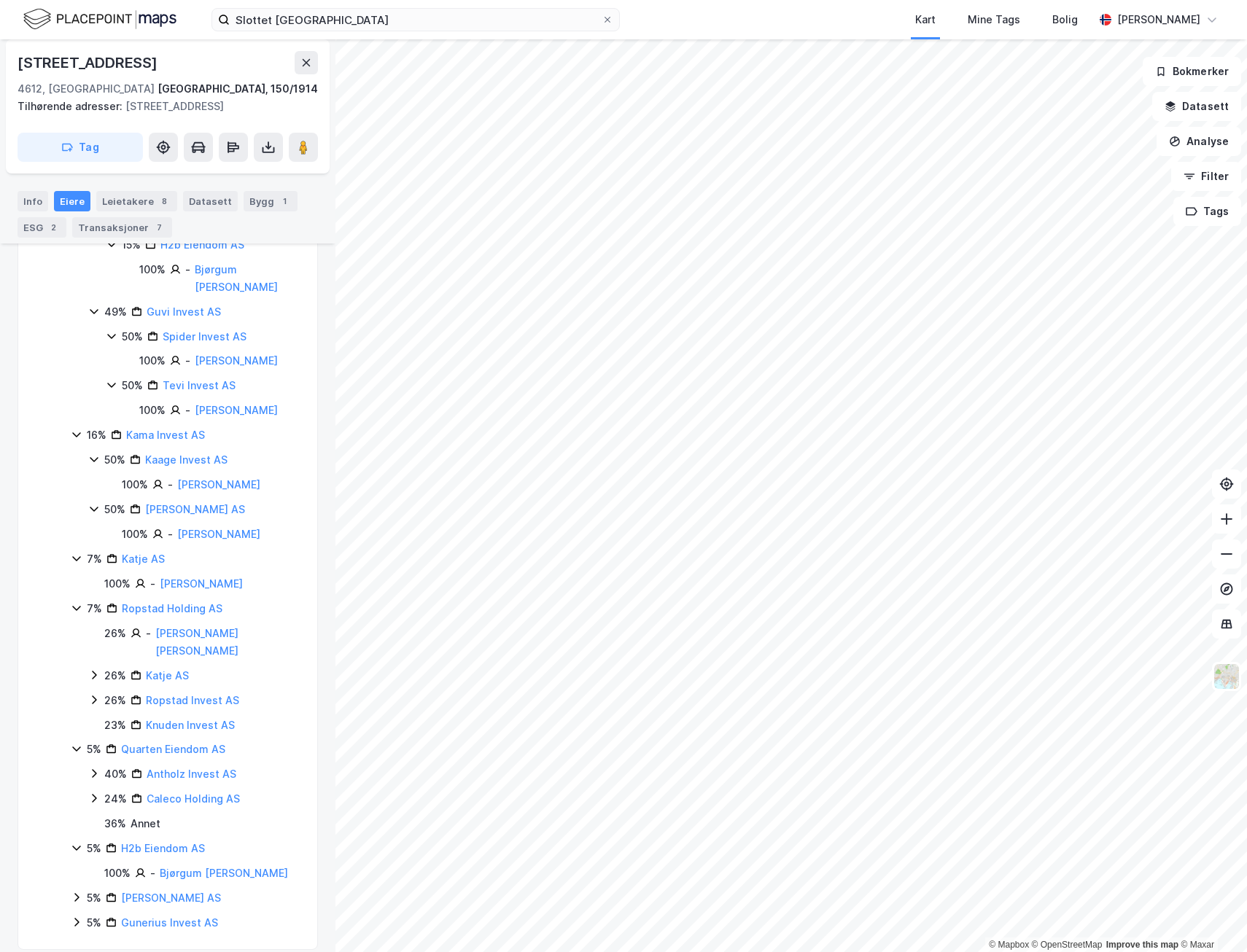
scroll to position [526, 0]
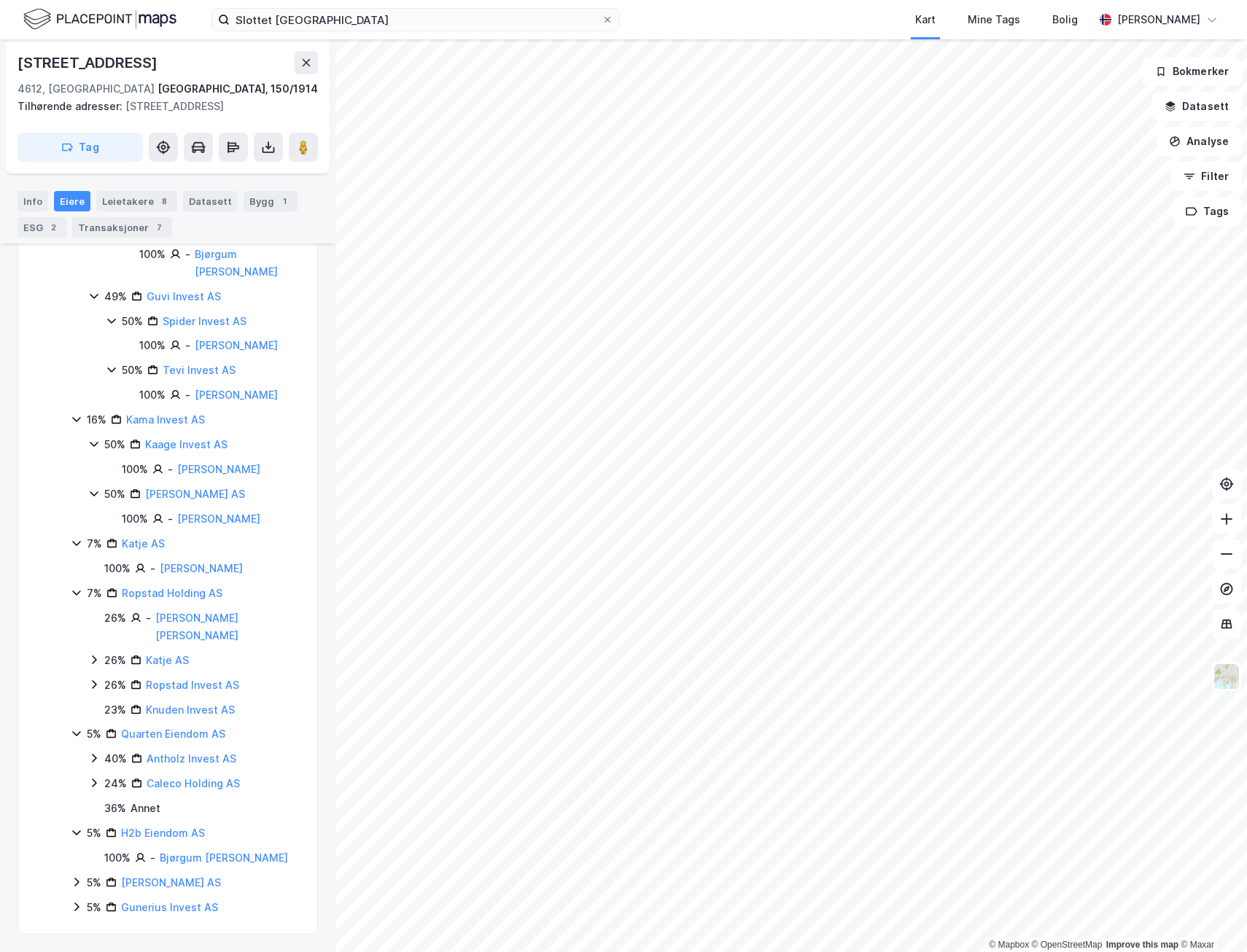
click at [78, 879] on icon at bounding box center [77, 882] width 11 height 11
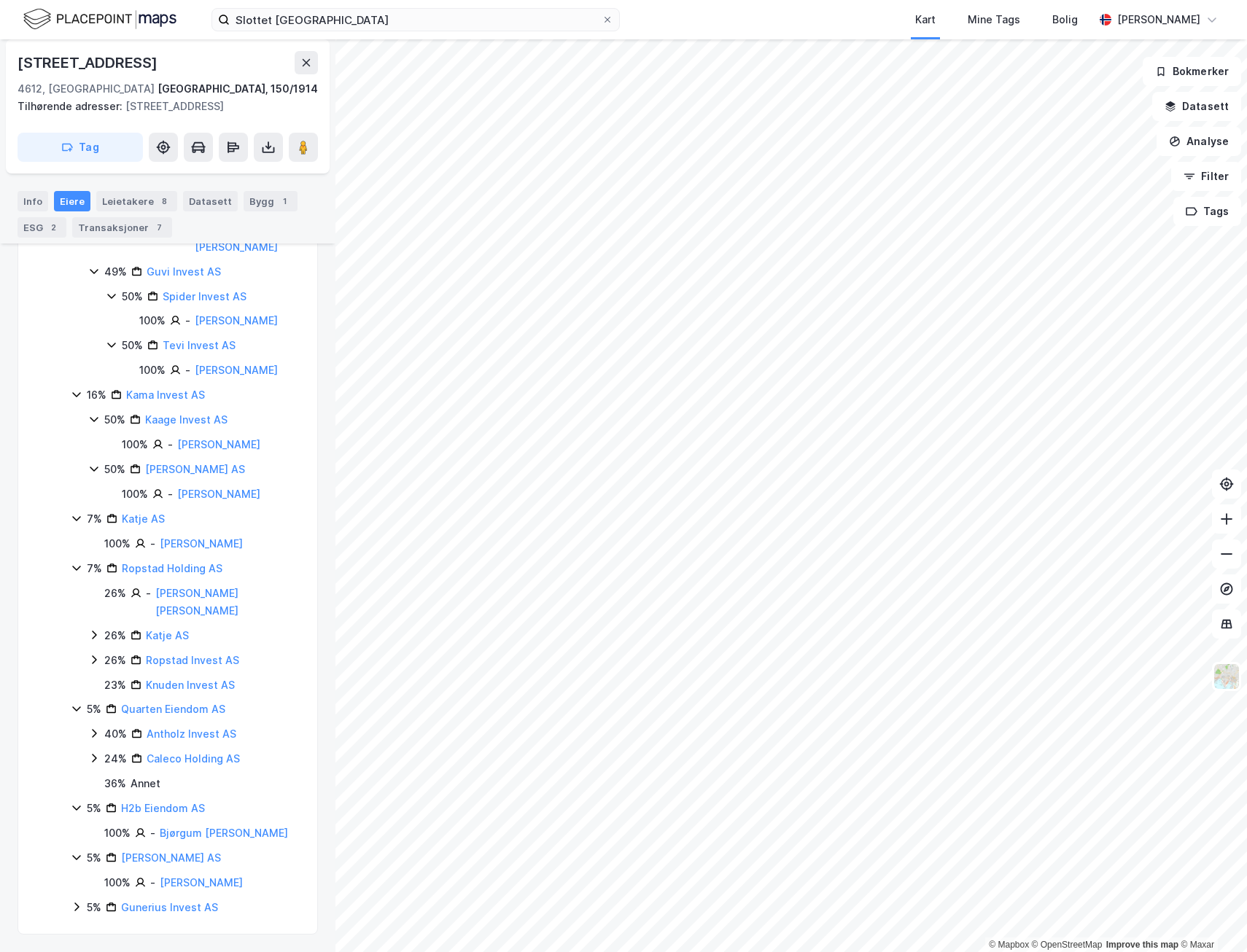
click at [77, 903] on icon at bounding box center [77, 907] width 11 height 11
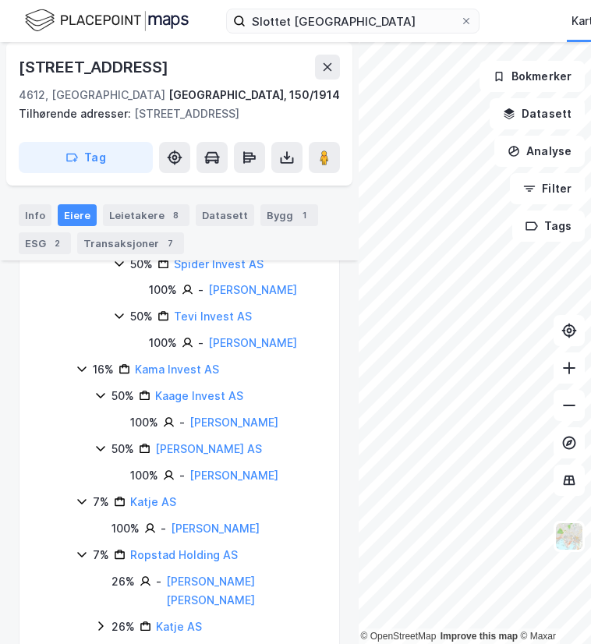
scroll to position [643, 0]
